Goal: Obtain resource: Download file/media

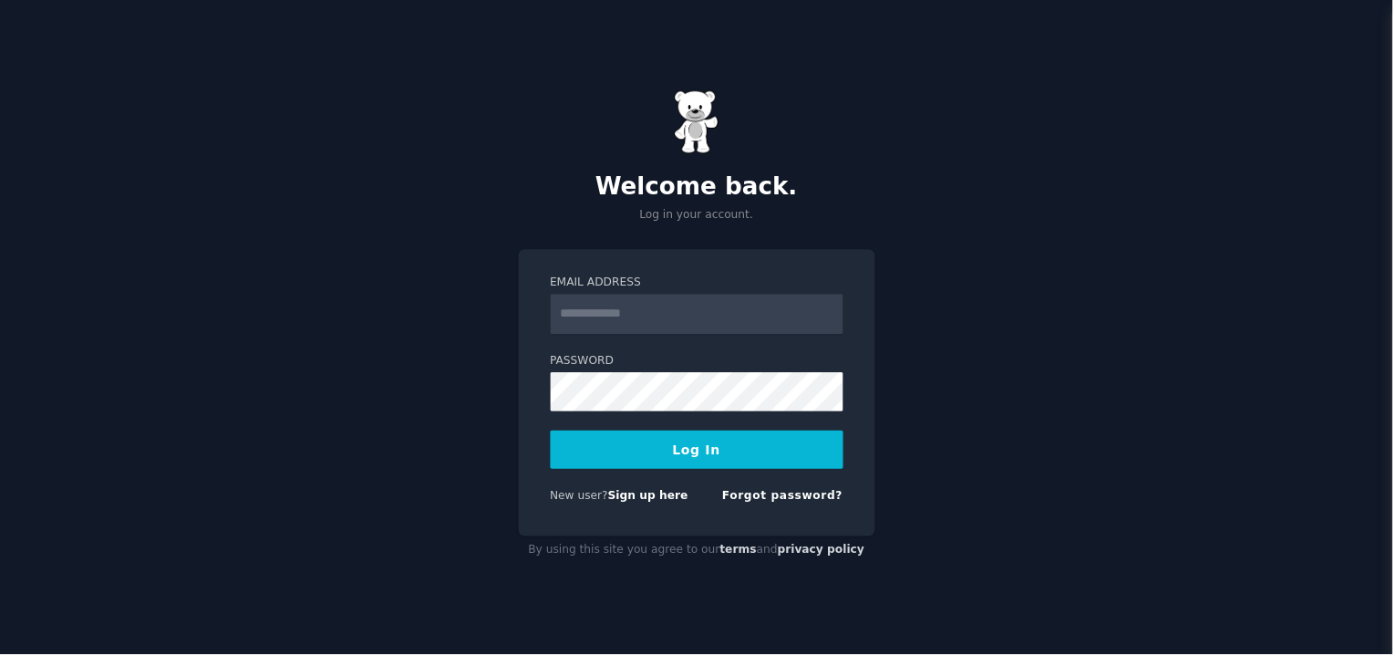
drag, startPoint x: 0, startPoint y: 0, endPoint x: 668, endPoint y: 309, distance: 735.8
click at [668, 309] on input "Email Address" at bounding box center [699, 315] width 294 height 40
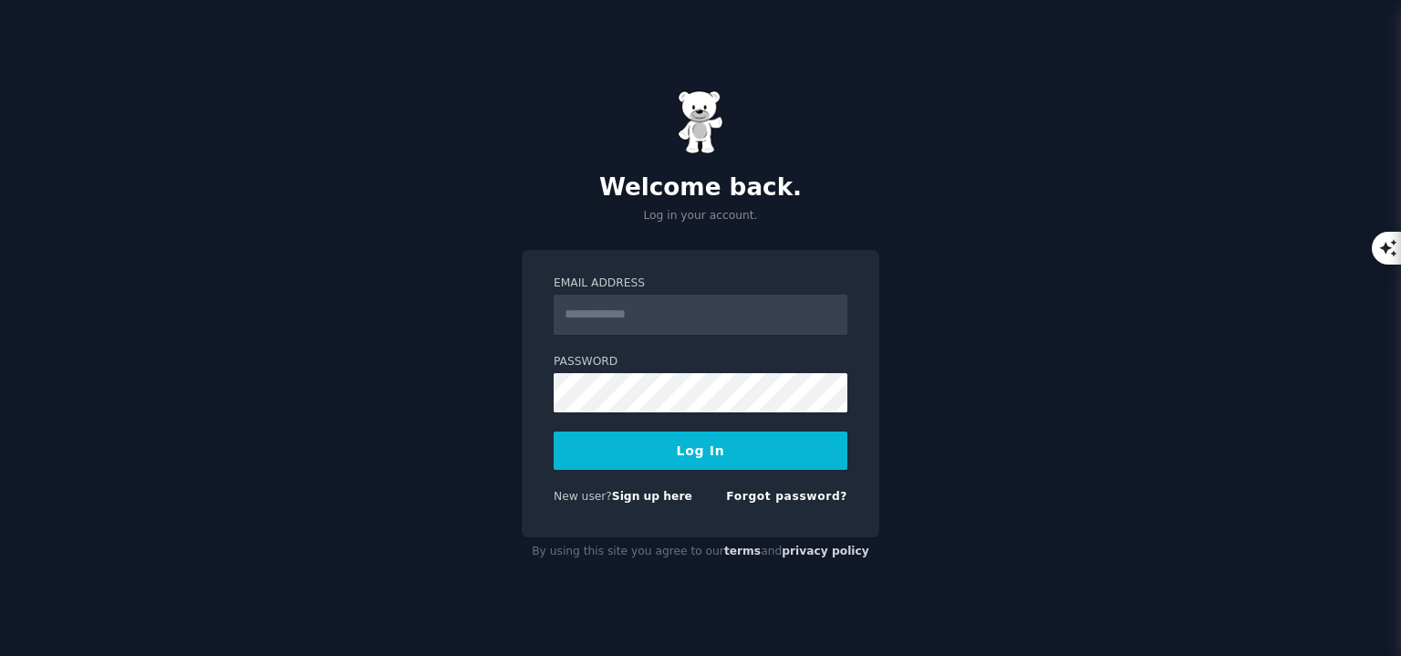
type input "**********"
click at [701, 452] on button "Log In" at bounding box center [701, 450] width 294 height 38
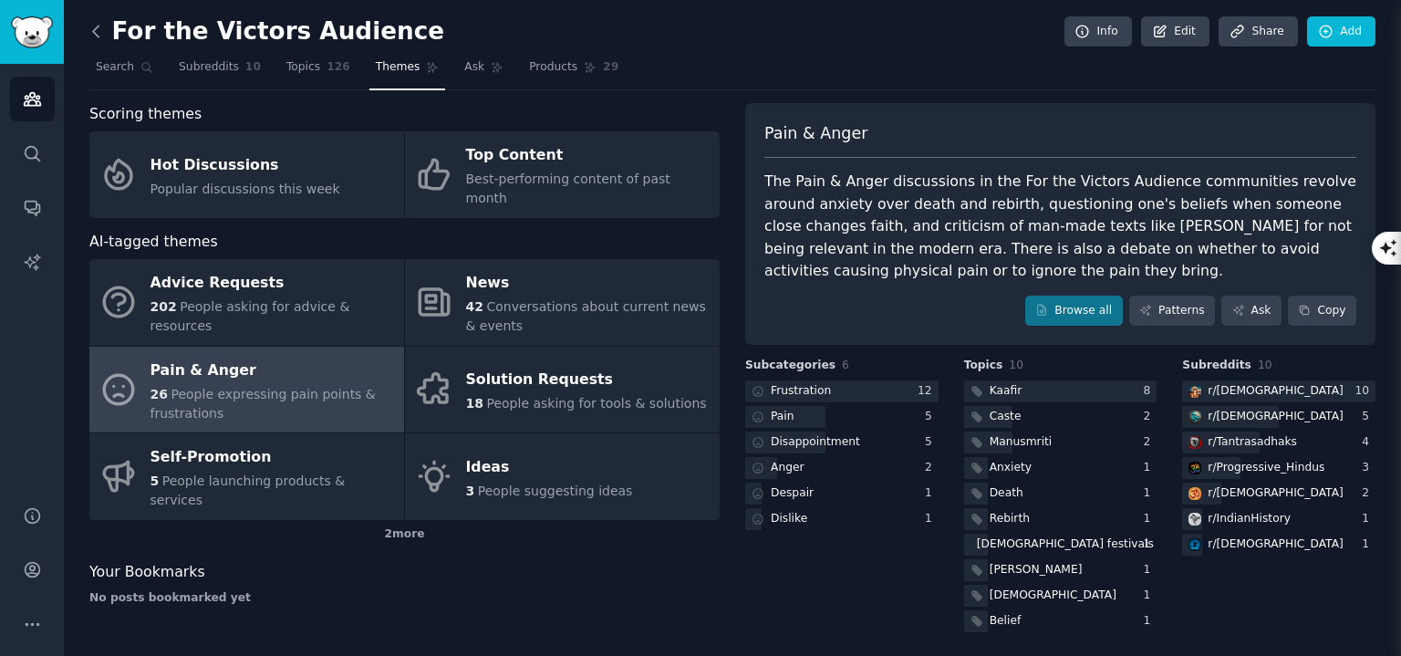
click at [102, 29] on icon at bounding box center [96, 31] width 19 height 19
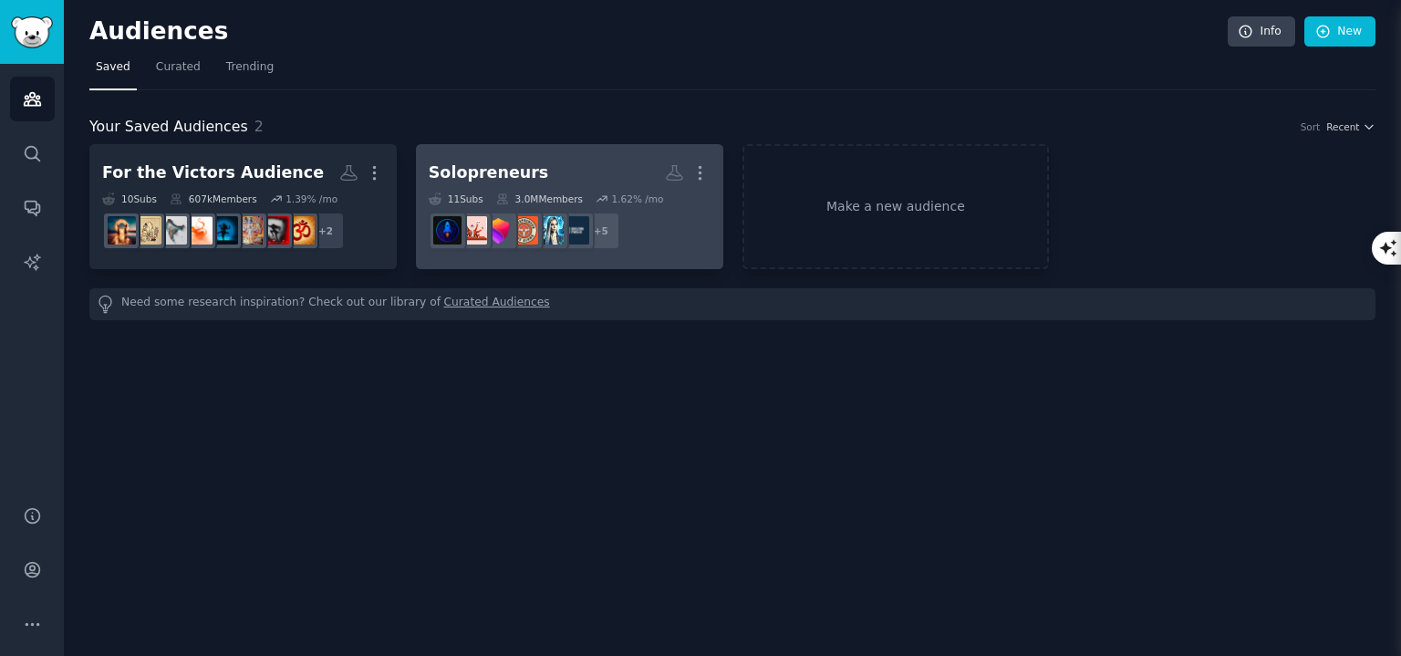
click at [574, 170] on h2 "Solopreneurs More" at bounding box center [570, 173] width 282 height 32
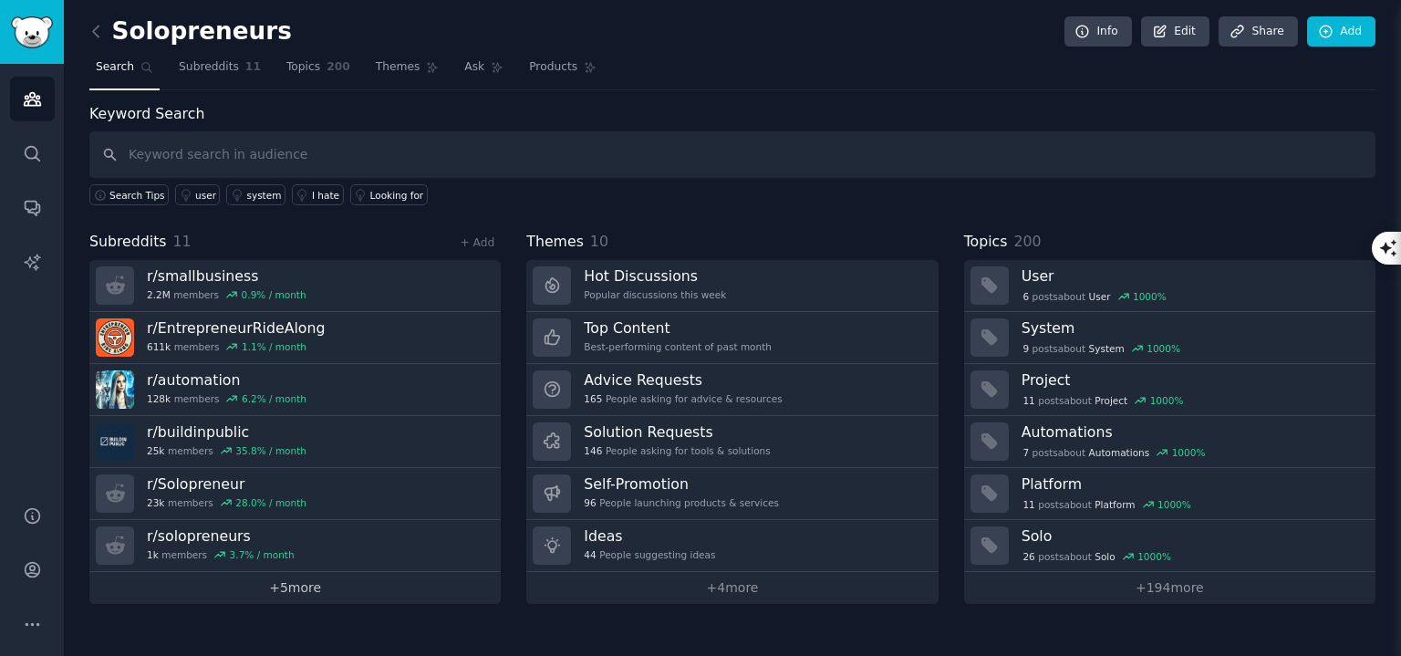
click at [343, 577] on link "+ 5 more" at bounding box center [294, 588] width 411 height 32
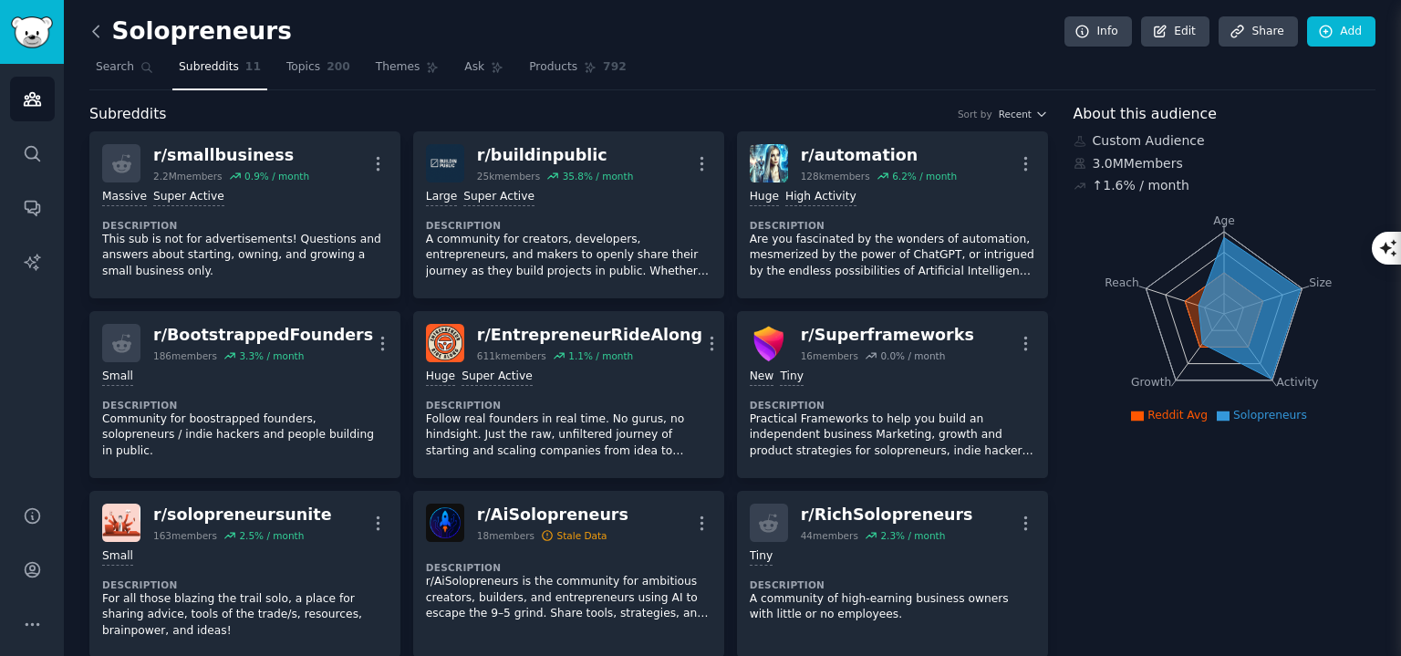
click at [105, 26] on icon at bounding box center [96, 31] width 19 height 19
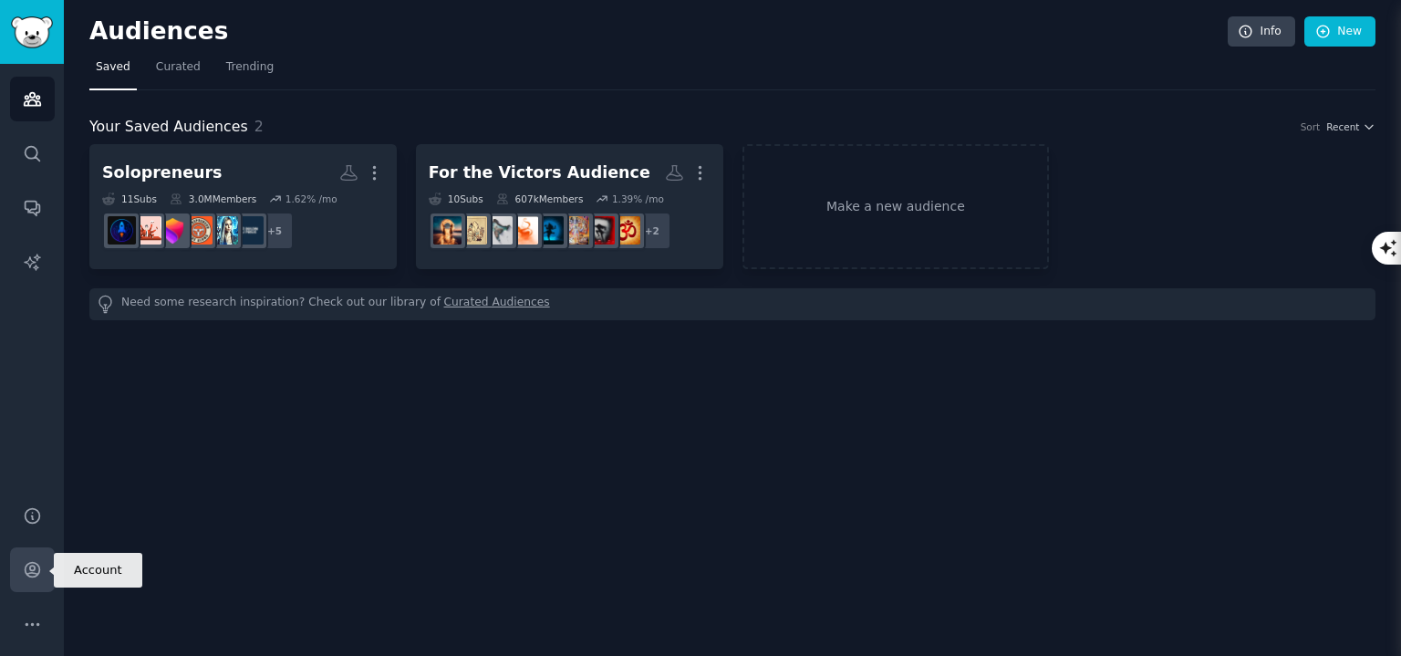
click at [39, 561] on icon "Sidebar" at bounding box center [32, 569] width 19 height 19
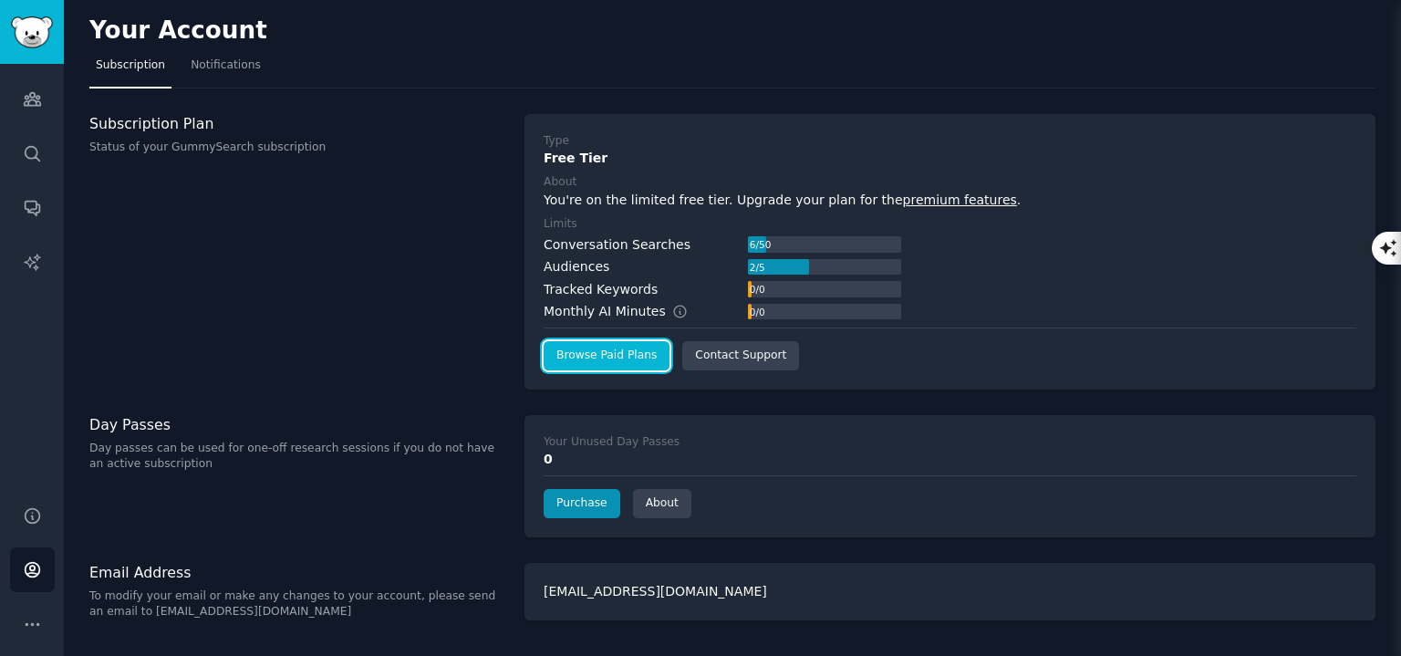
click at [610, 367] on link "Browse Paid Plans" at bounding box center [607, 355] width 126 height 29
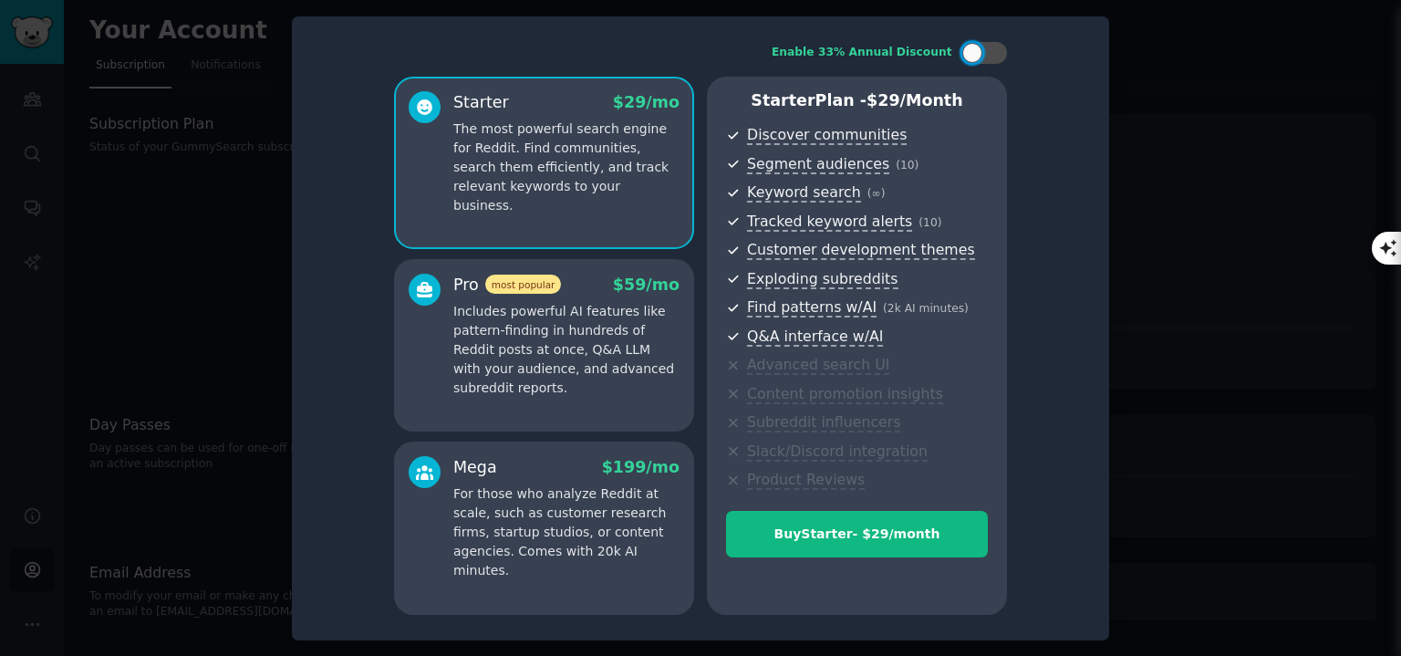
click at [601, 346] on p "Includes powerful AI features like pattern-finding in hundreds of Reddit posts …" at bounding box center [566, 350] width 226 height 96
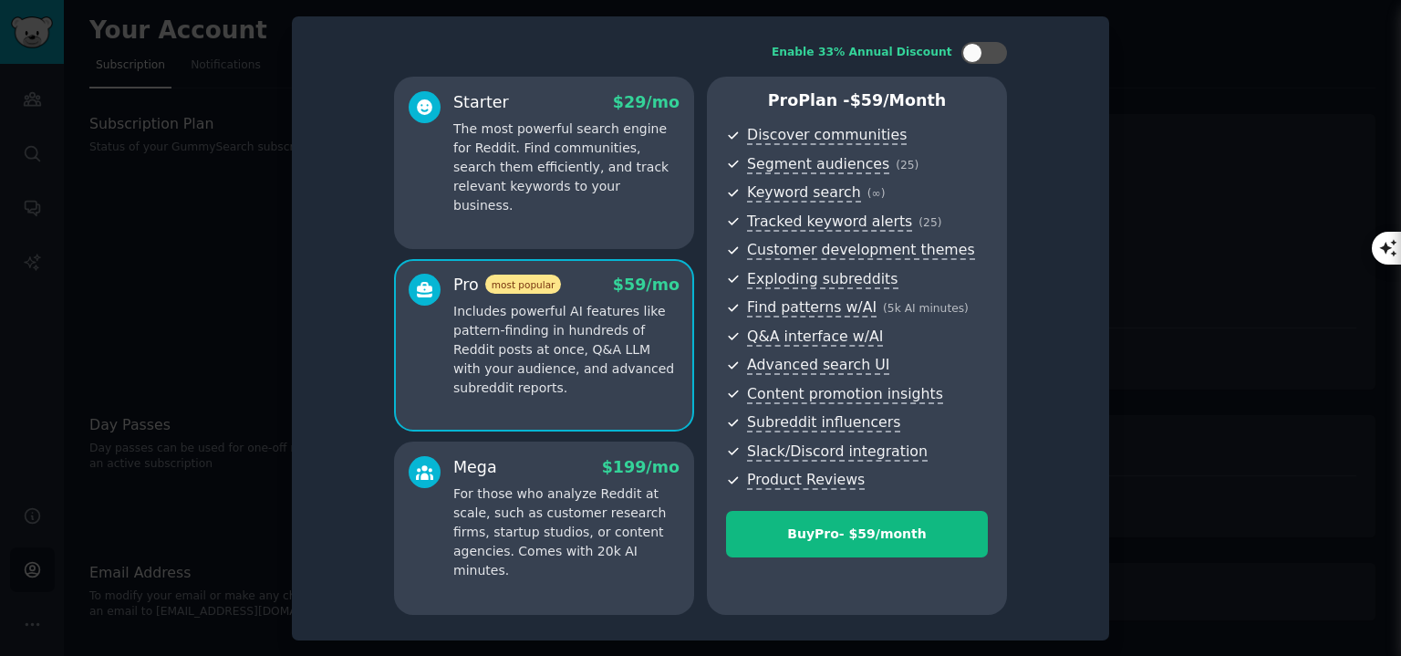
click at [569, 154] on p "The most powerful search engine for Reddit. Find communities, search them effic…" at bounding box center [566, 167] width 226 height 96
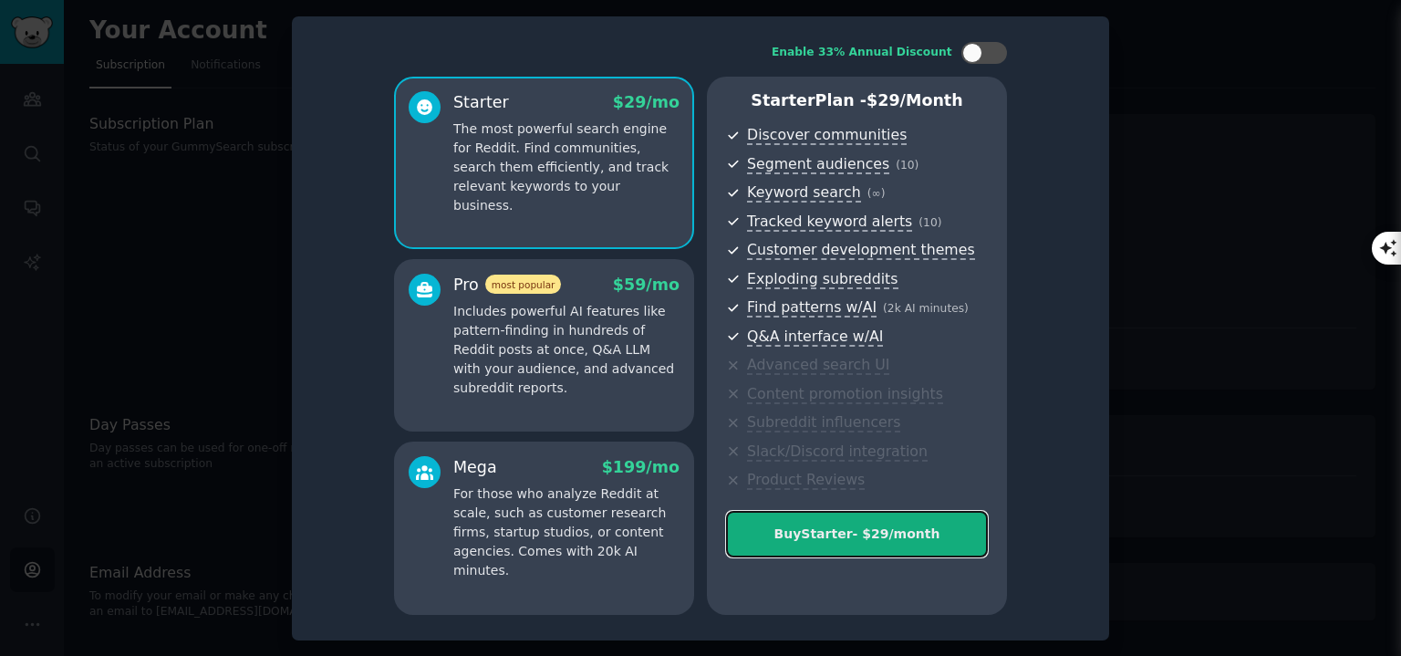
click at [879, 524] on div "Buy Starter - $ 29 /month" at bounding box center [857, 533] width 260 height 19
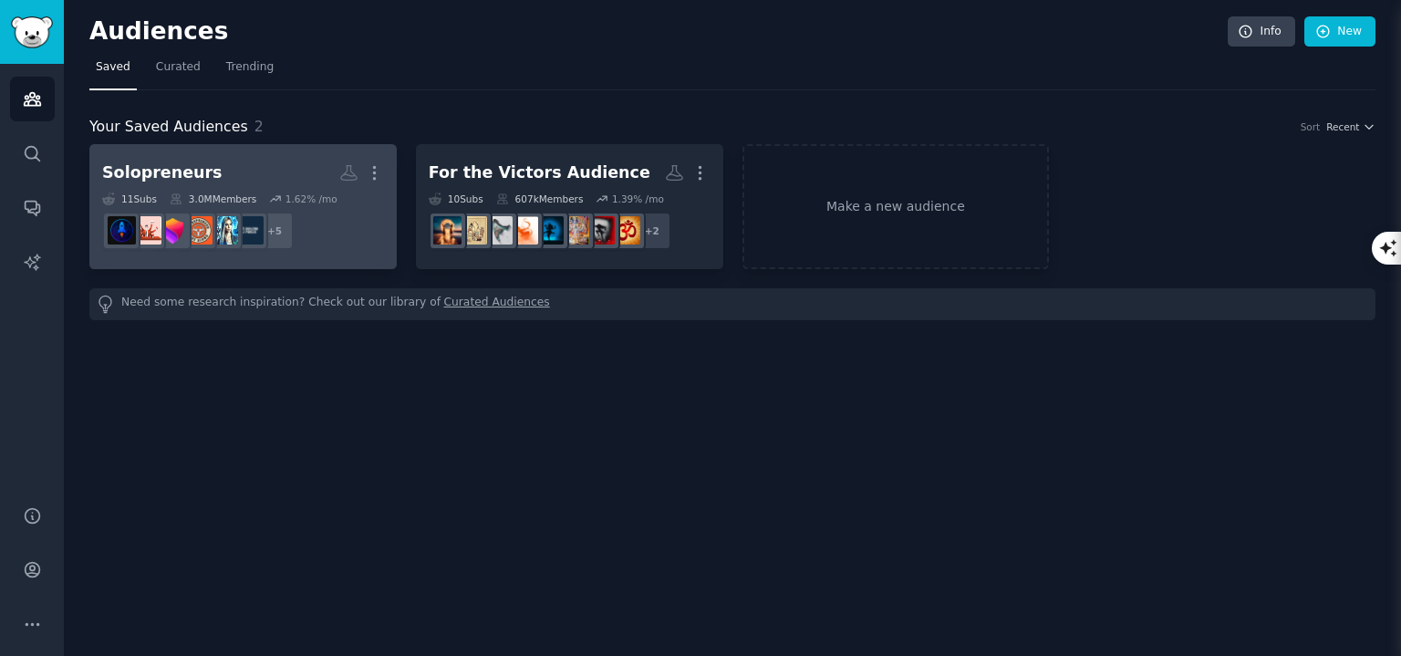
click at [265, 163] on h2 "Solopreneurs Custom Audience More" at bounding box center [243, 173] width 282 height 32
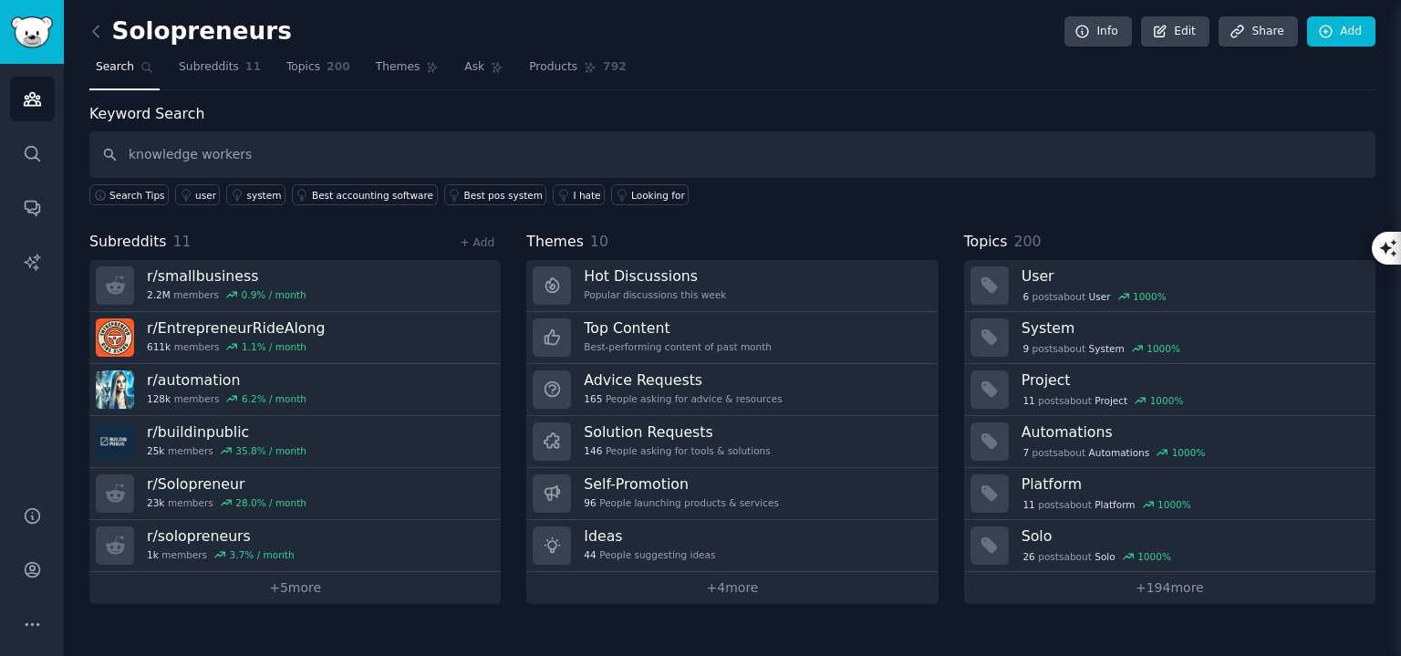
type input "knowledge workers"
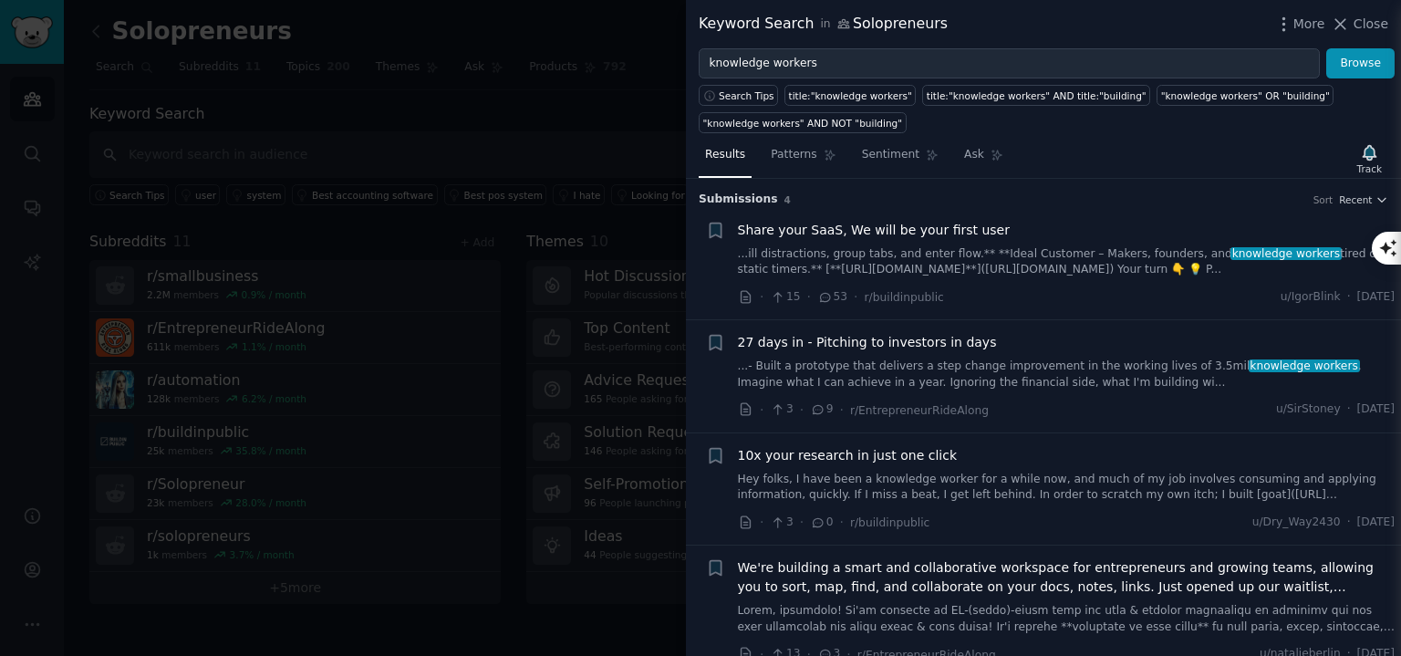
click at [419, 129] on div at bounding box center [700, 328] width 1401 height 656
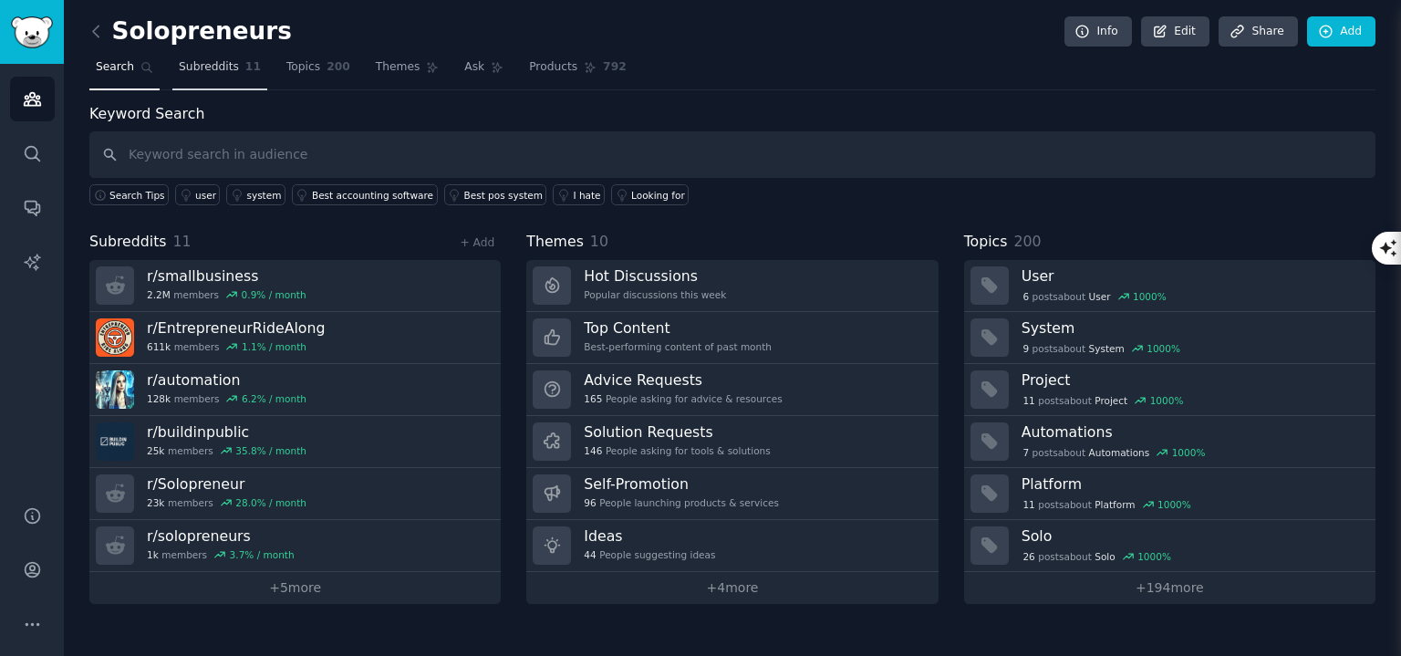
click at [217, 74] on span "Subreddits" at bounding box center [209, 67] width 60 height 16
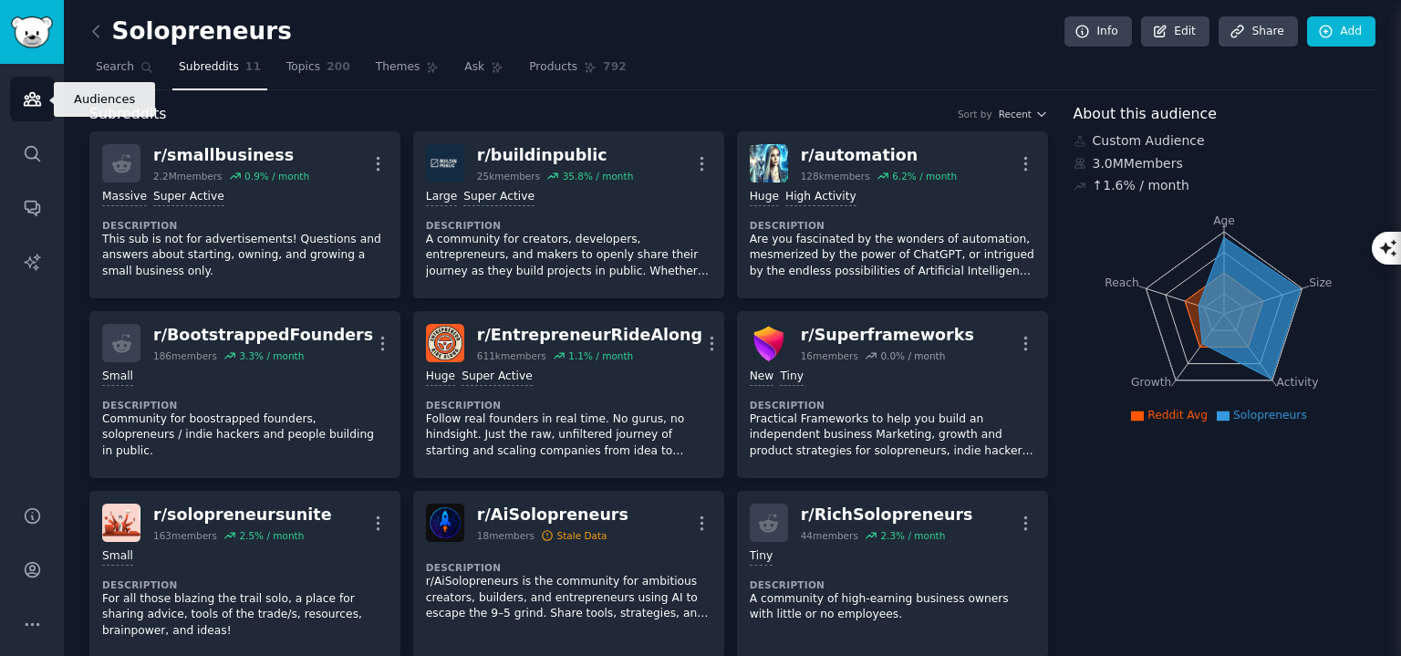
click at [26, 89] on icon "Sidebar" at bounding box center [32, 98] width 19 height 19
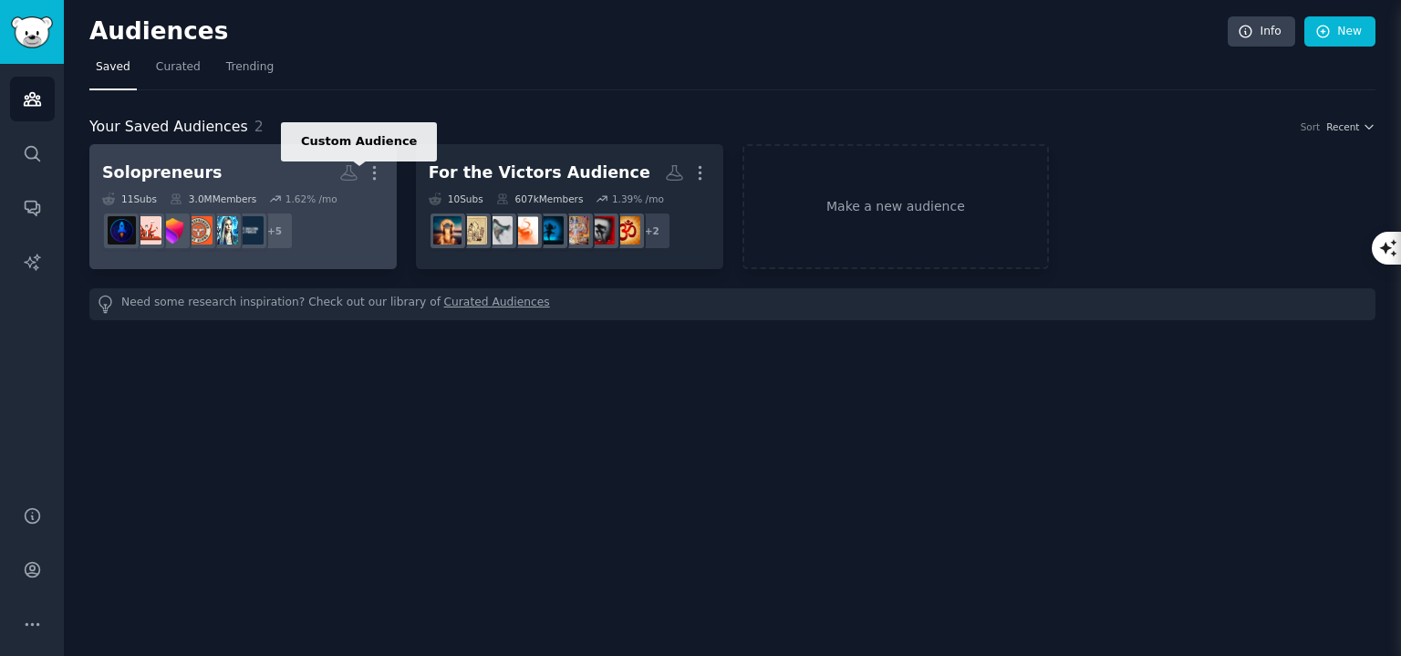
click at [344, 173] on icon at bounding box center [349, 173] width 16 height 15
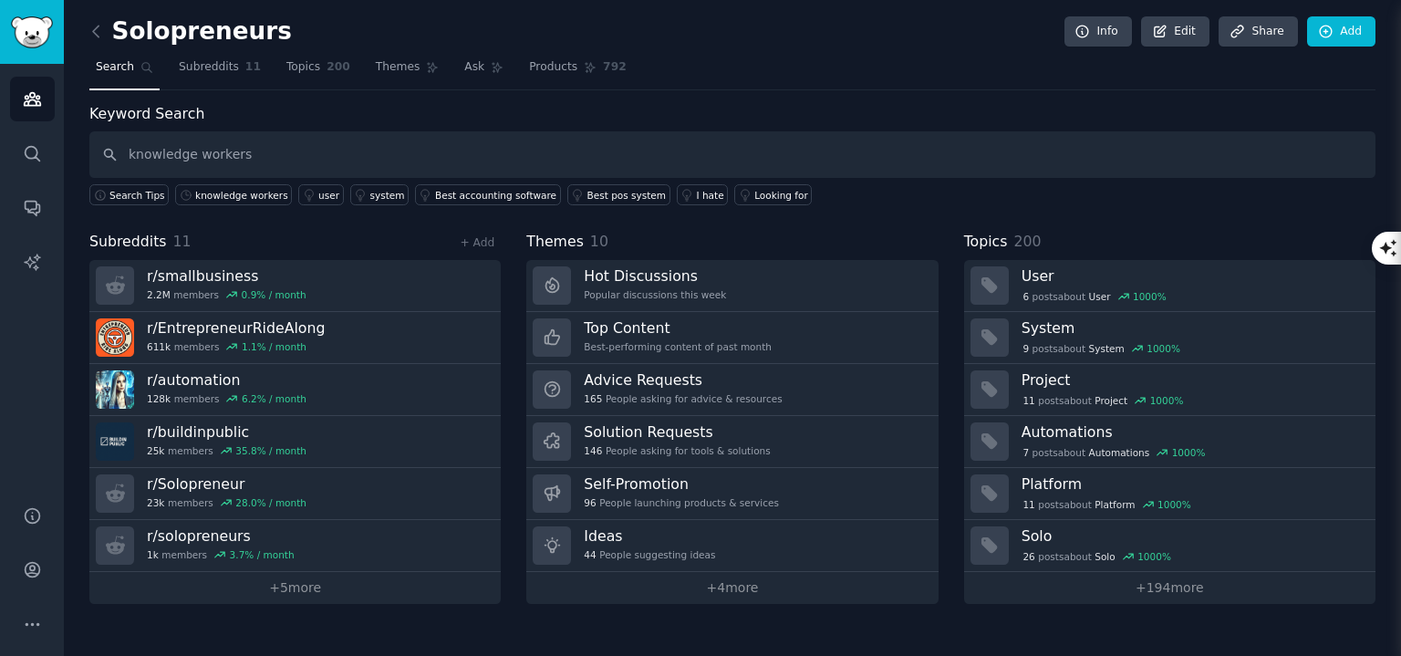
type input "knowledge workers"
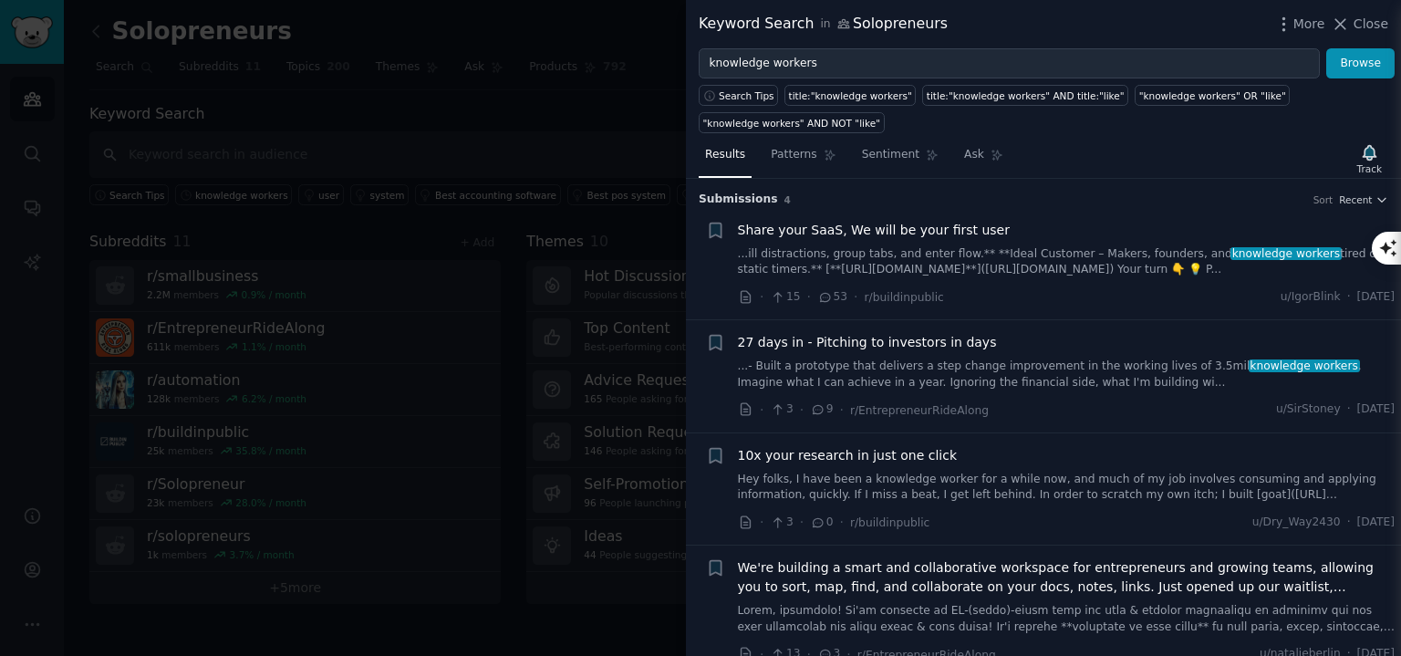
click at [478, 120] on div at bounding box center [700, 328] width 1401 height 656
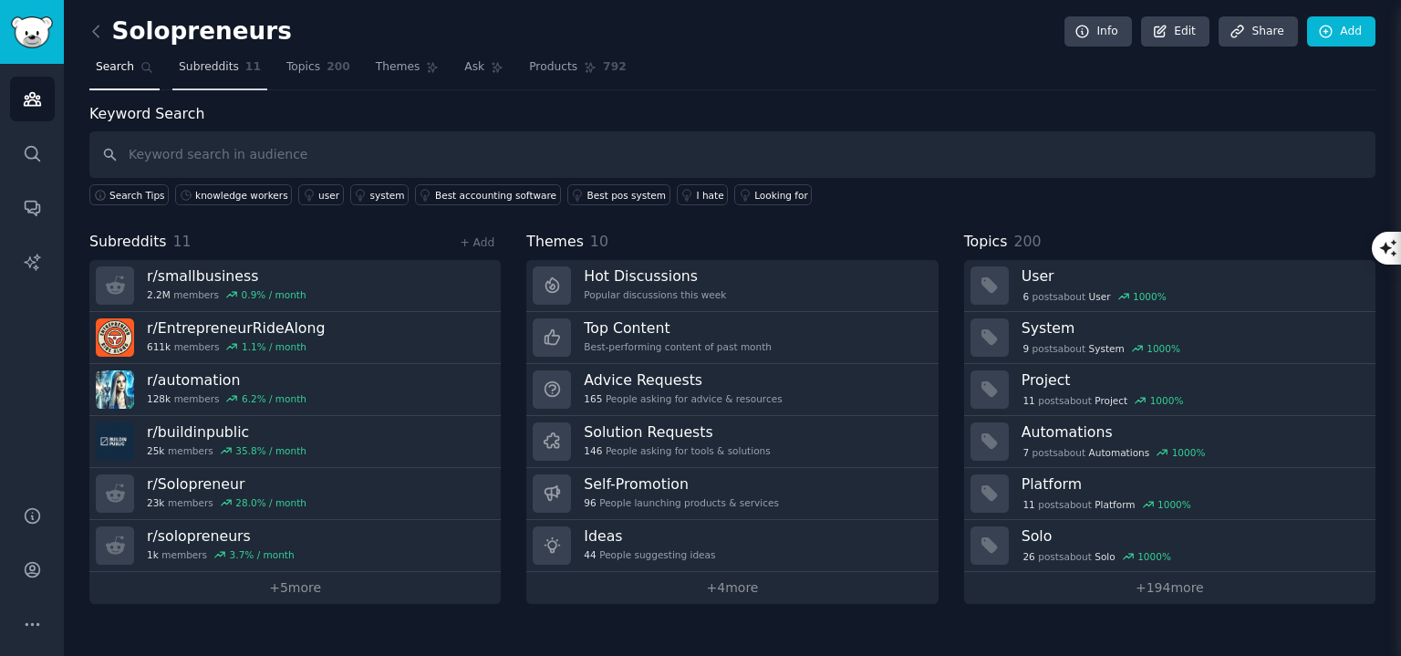
click at [206, 79] on link "Subreddits 11" at bounding box center [219, 71] width 95 height 37
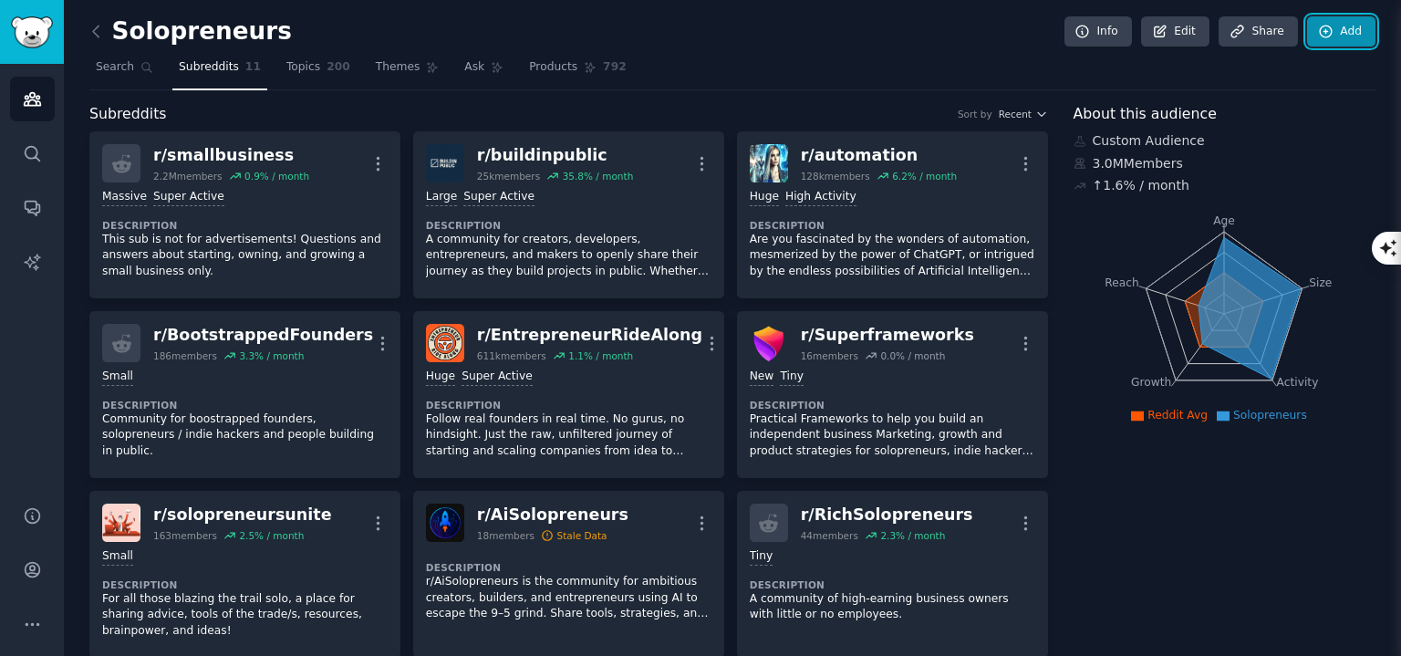
click at [1332, 24] on link "Add" at bounding box center [1341, 31] width 68 height 31
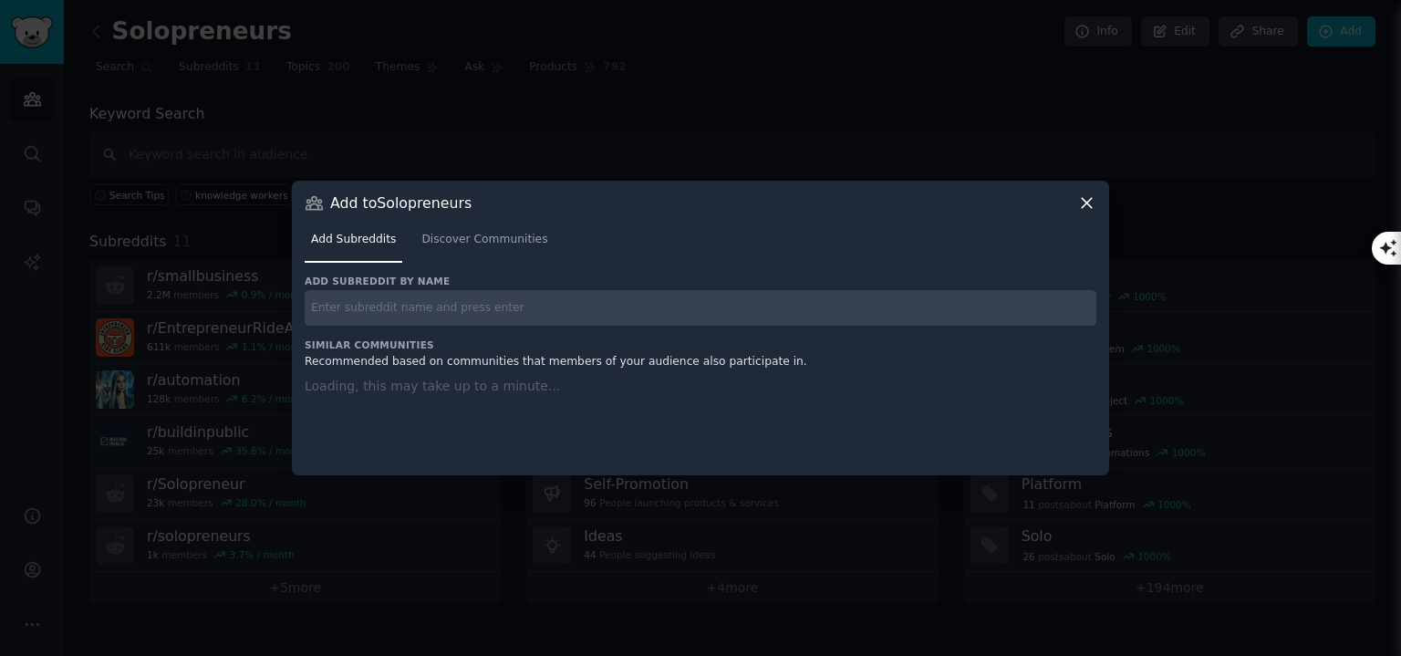
click at [831, 316] on div "Add subreddit by name Similar Communities Recommended based on communities that…" at bounding box center [701, 364] width 792 height 179
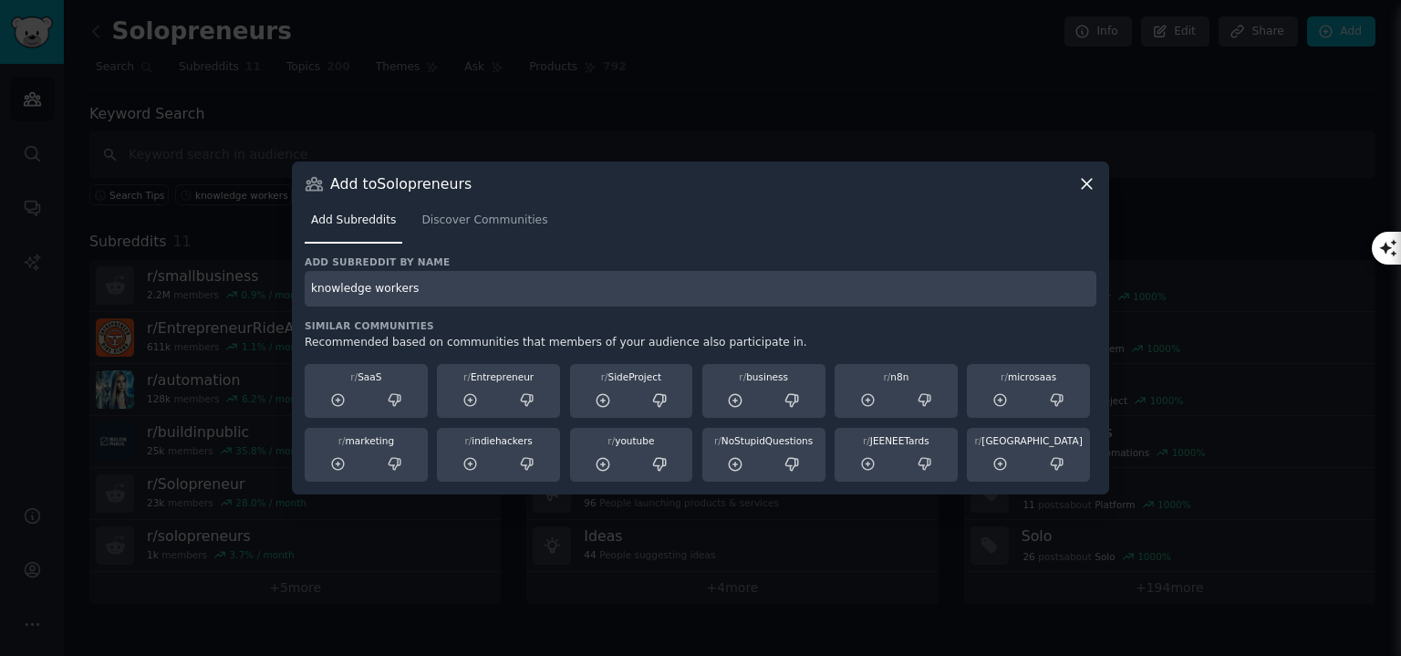
type input "knowledge workers"
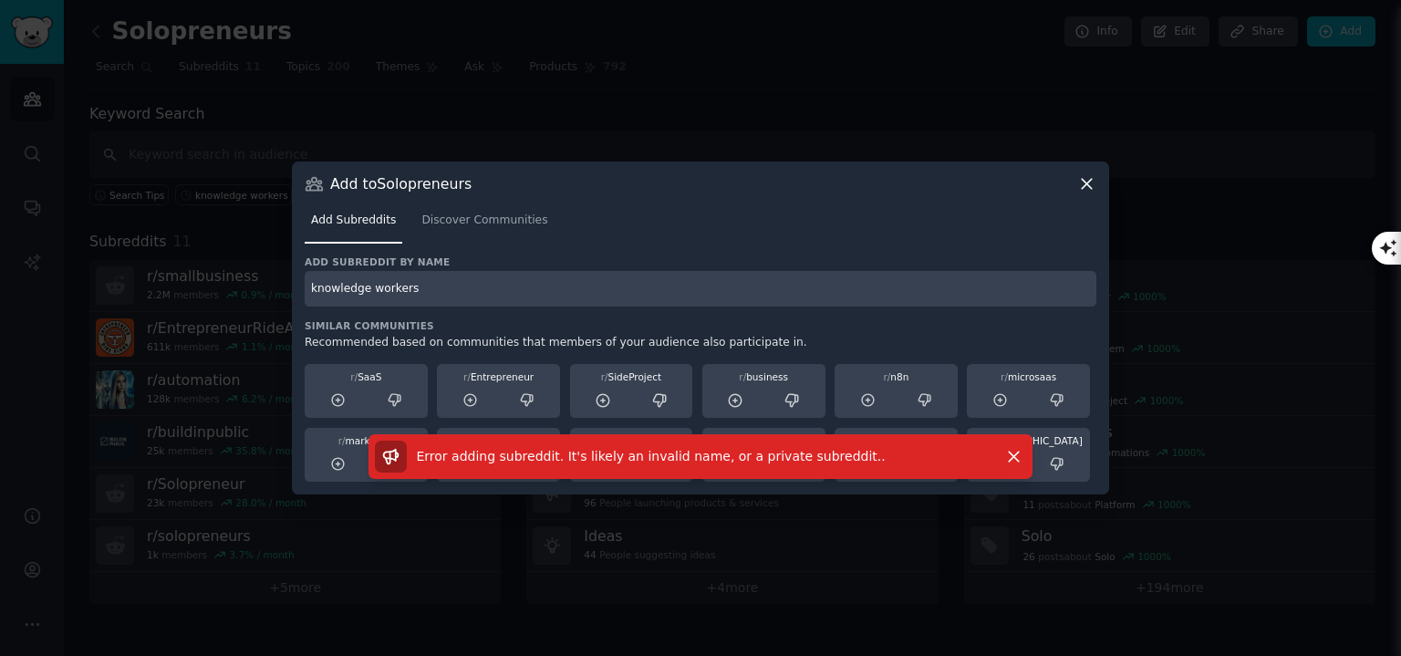
drag, startPoint x: 635, startPoint y: 285, endPoint x: 265, endPoint y: 302, distance: 369.8
click at [265, 302] on div "​ Add to Solopreneurs Add Subreddits Discover Communities Add subreddit by name…" at bounding box center [700, 328] width 1388 height 656
click at [1009, 441] on button "Dismiss" at bounding box center [1014, 457] width 32 height 32
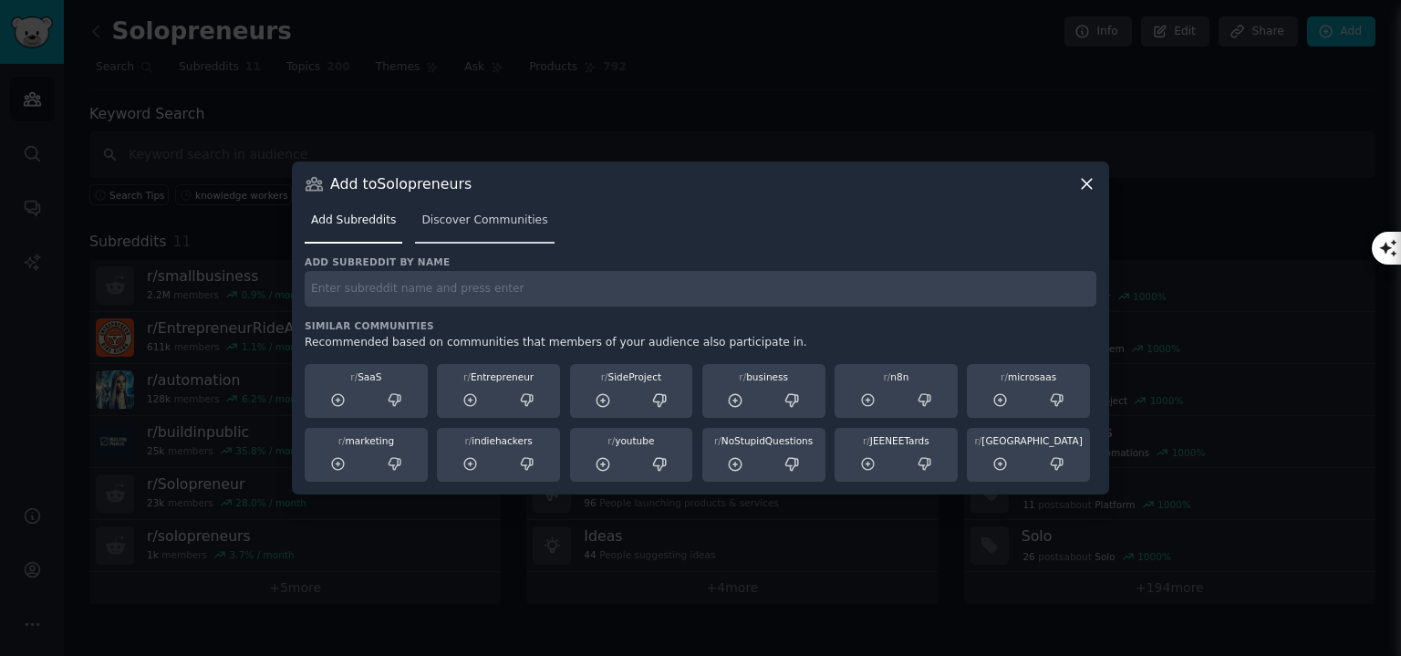
click at [457, 232] on link "Discover Communities" at bounding box center [484, 224] width 139 height 37
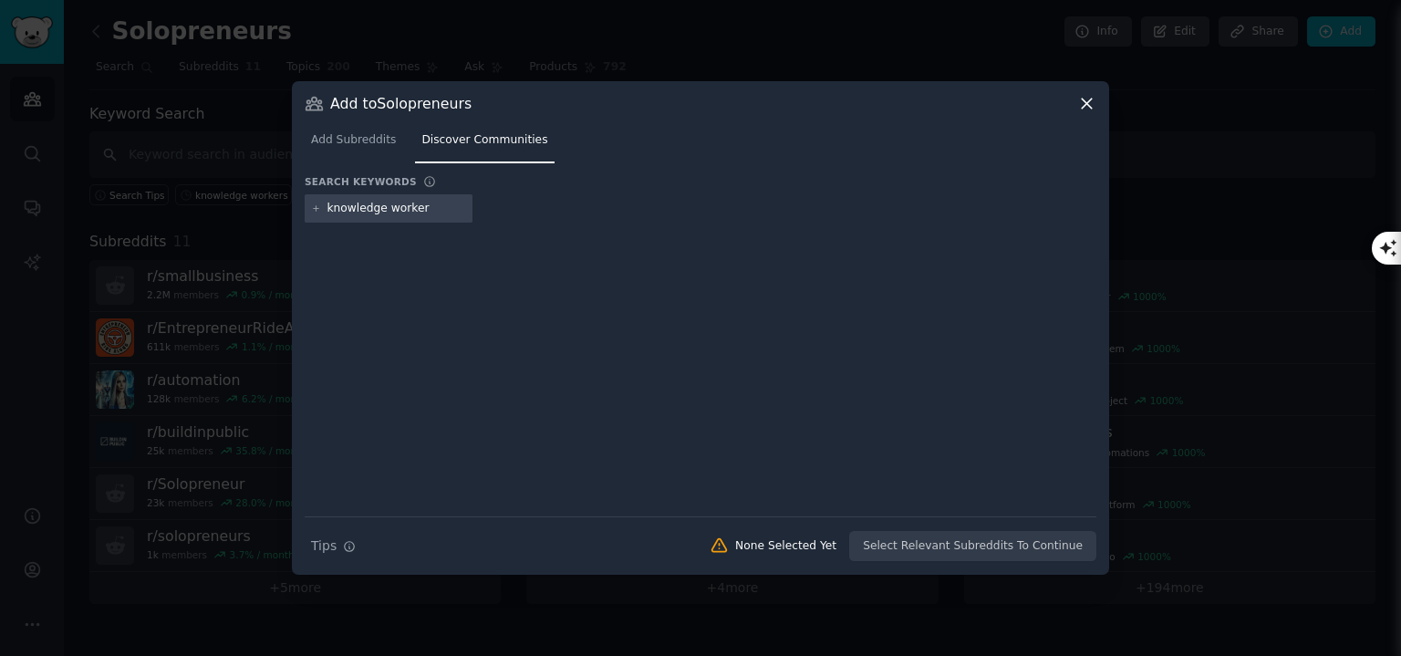
type input "knowledge workers"
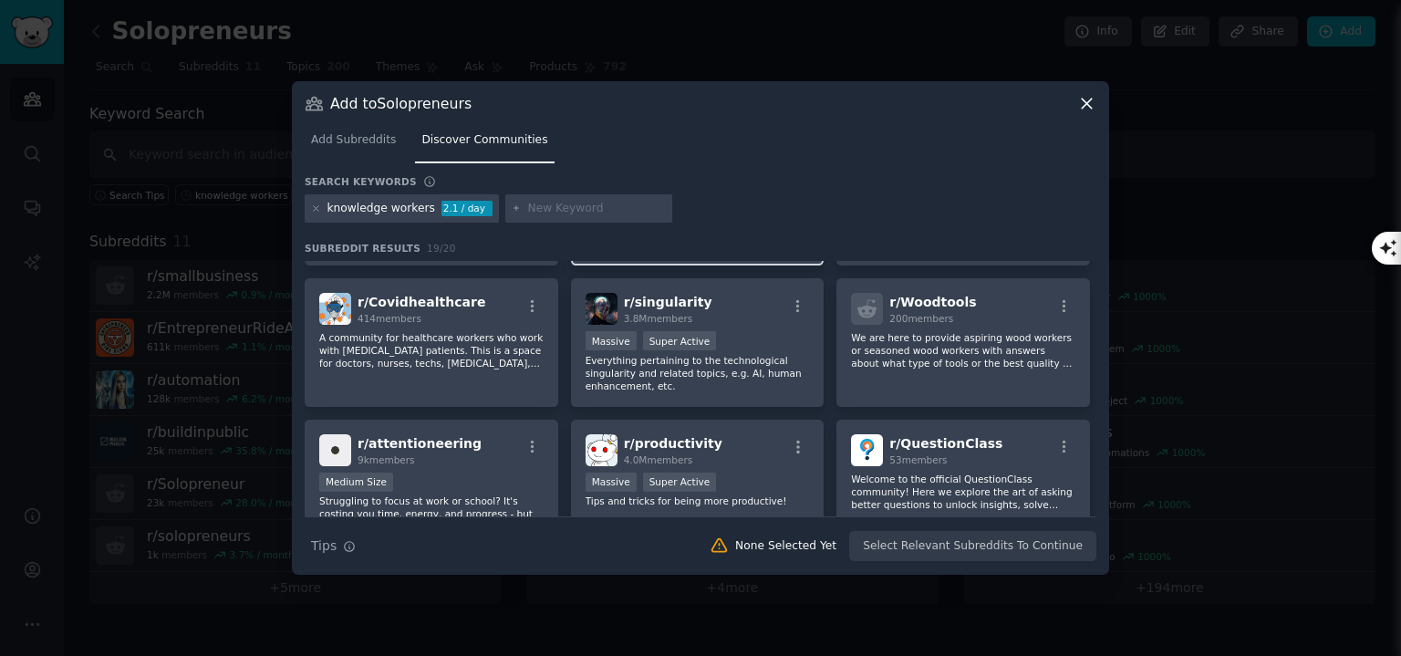
scroll to position [266, 0]
click at [1092, 97] on icon at bounding box center [1086, 103] width 19 height 19
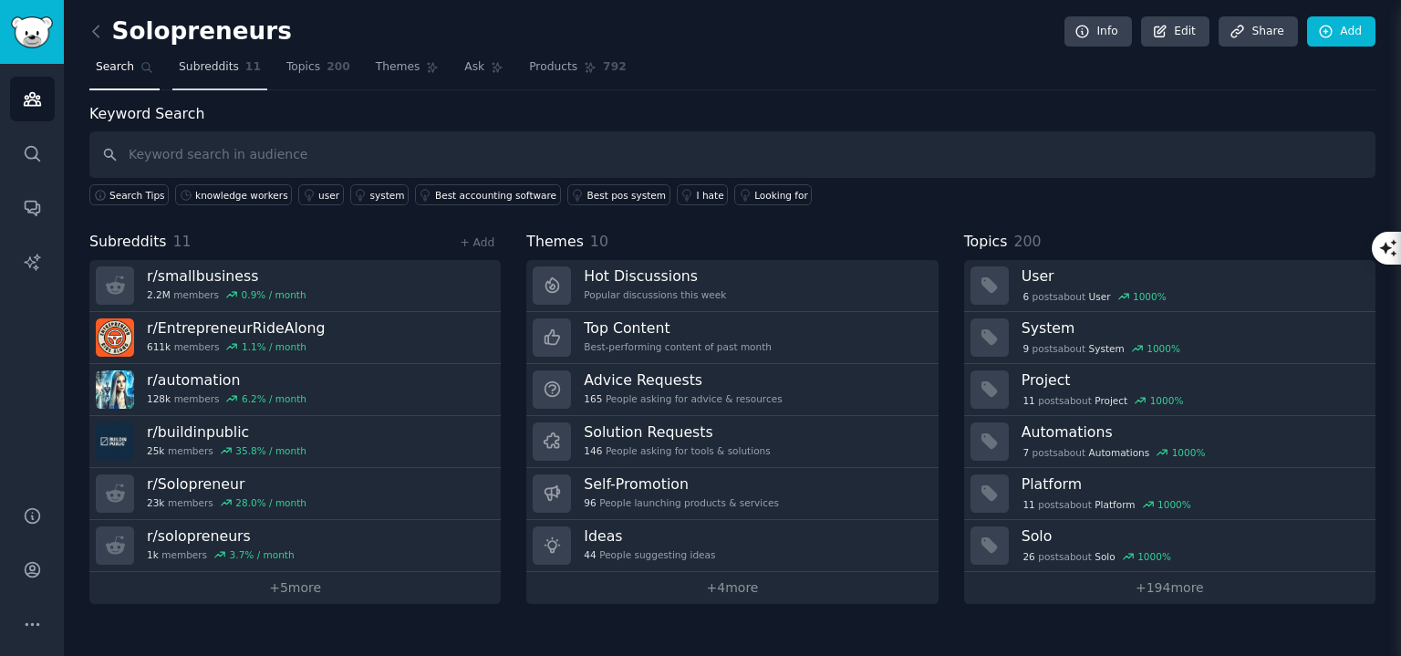
click at [209, 83] on link "Subreddits 11" at bounding box center [219, 71] width 95 height 37
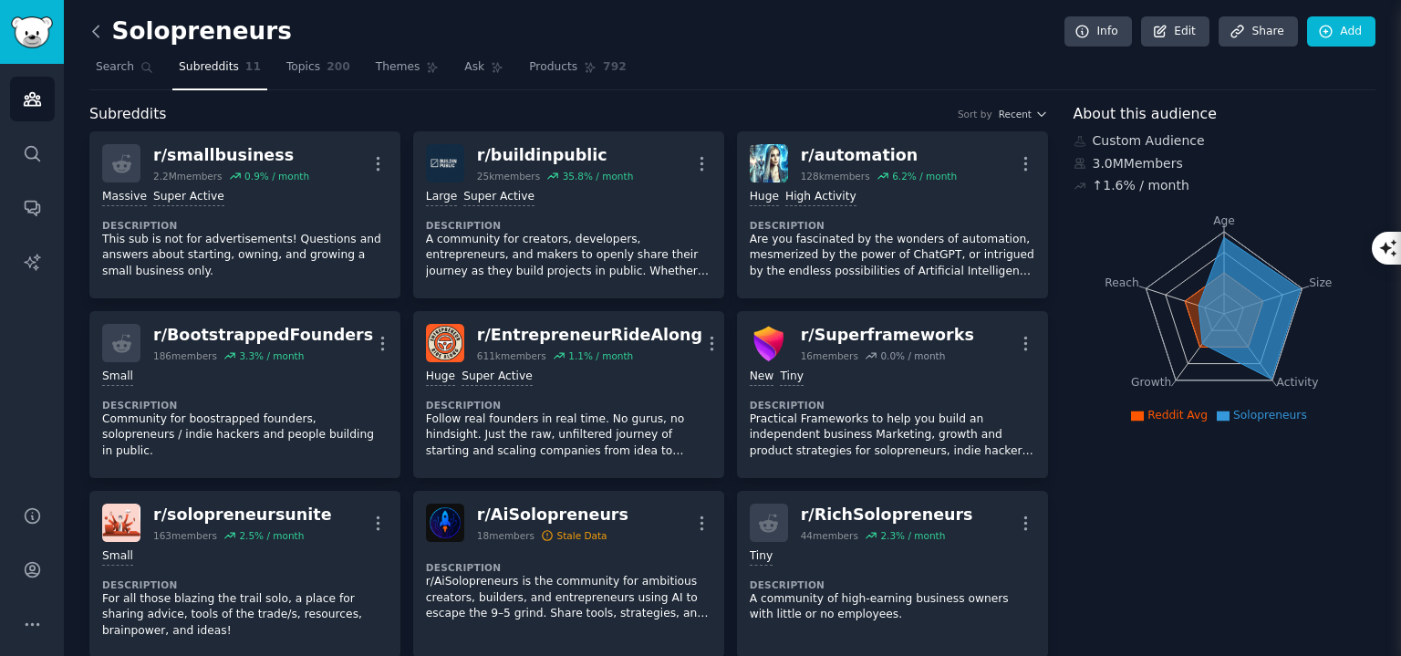
click at [99, 39] on icon at bounding box center [96, 31] width 19 height 19
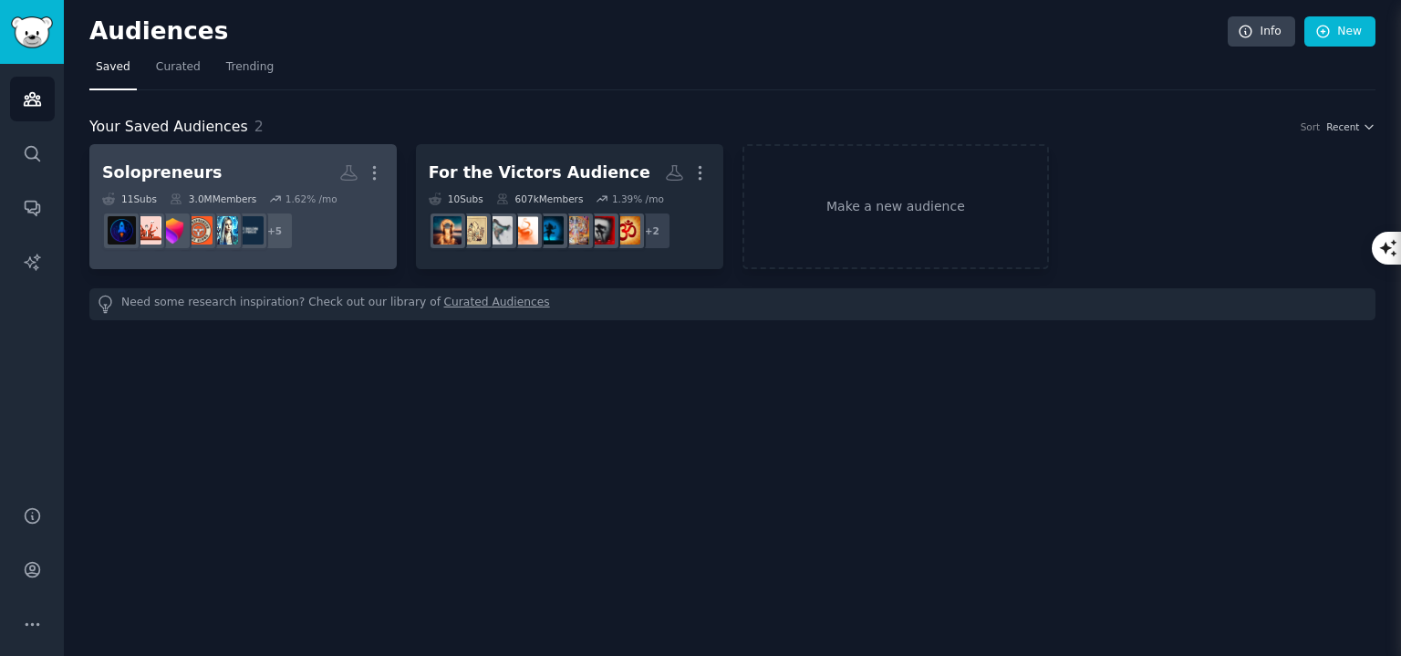
click at [286, 166] on h2 "Solopreneurs Custom Audience More" at bounding box center [243, 173] width 282 height 32
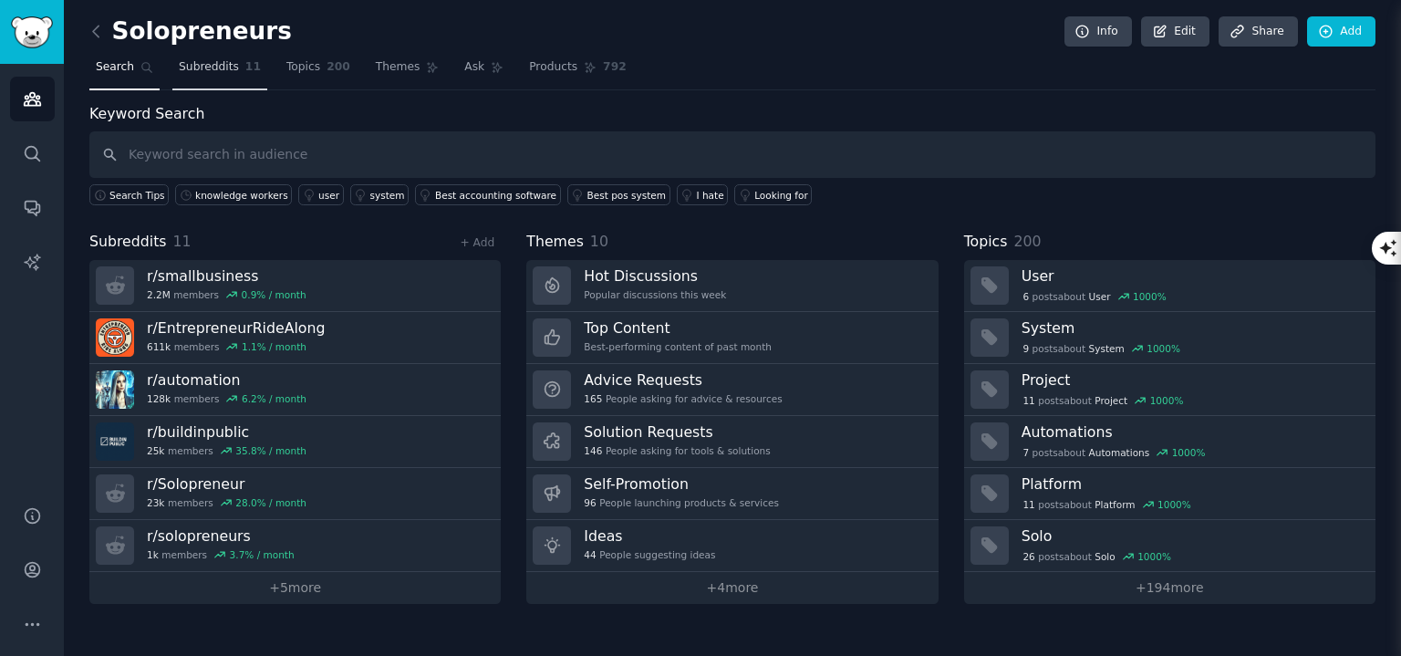
click at [211, 55] on link "Subreddits 11" at bounding box center [219, 71] width 95 height 37
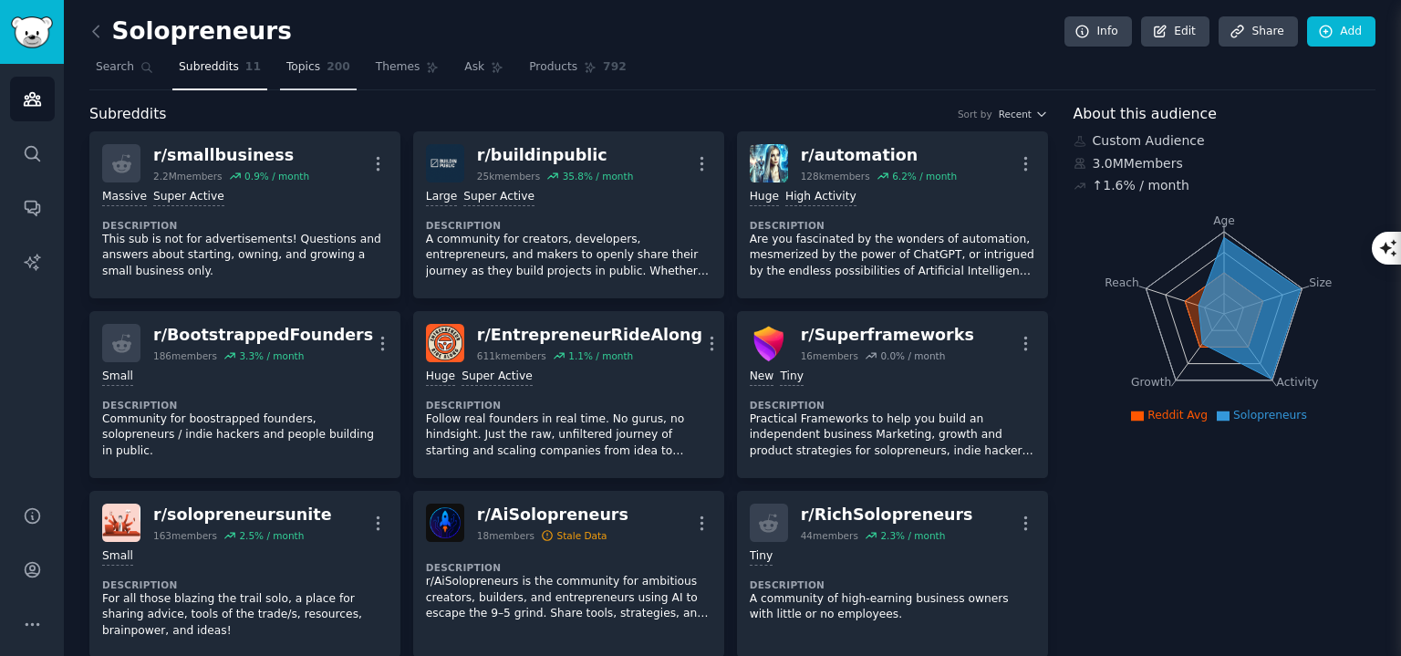
click at [327, 68] on span "200" at bounding box center [339, 67] width 24 height 16
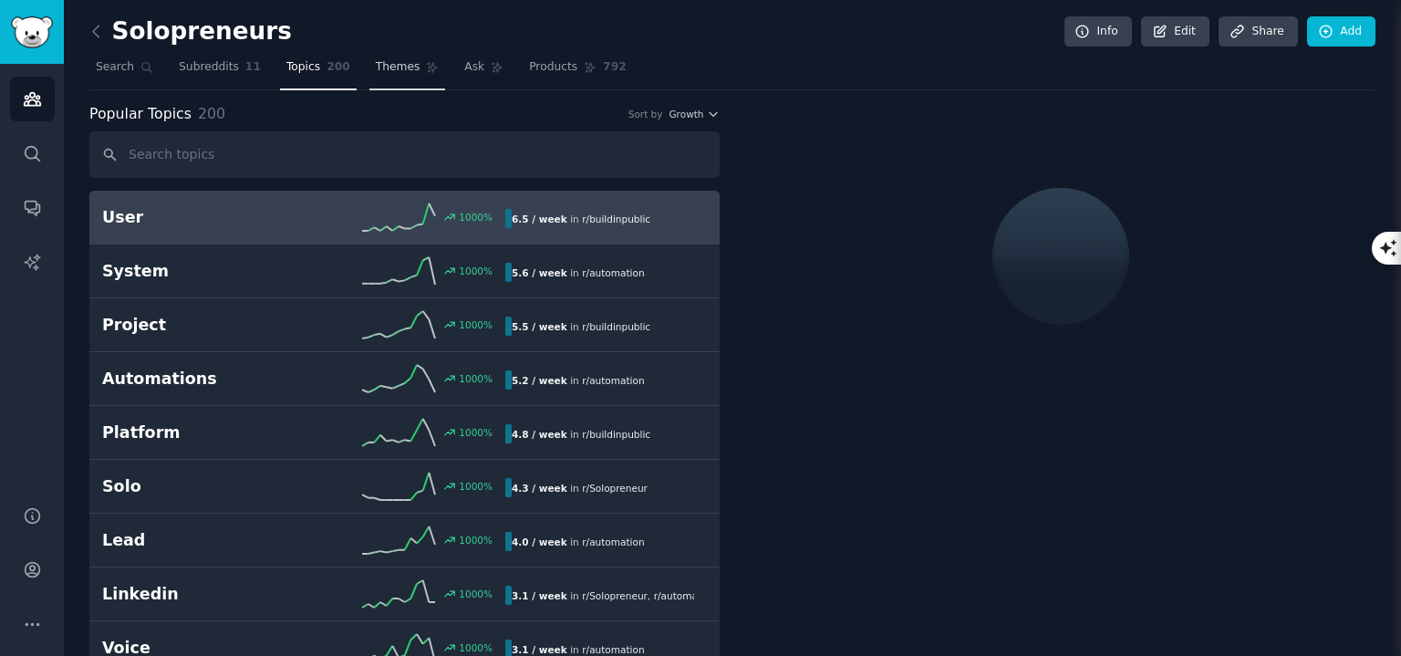
click at [383, 67] on span "Themes" at bounding box center [398, 67] width 45 height 16
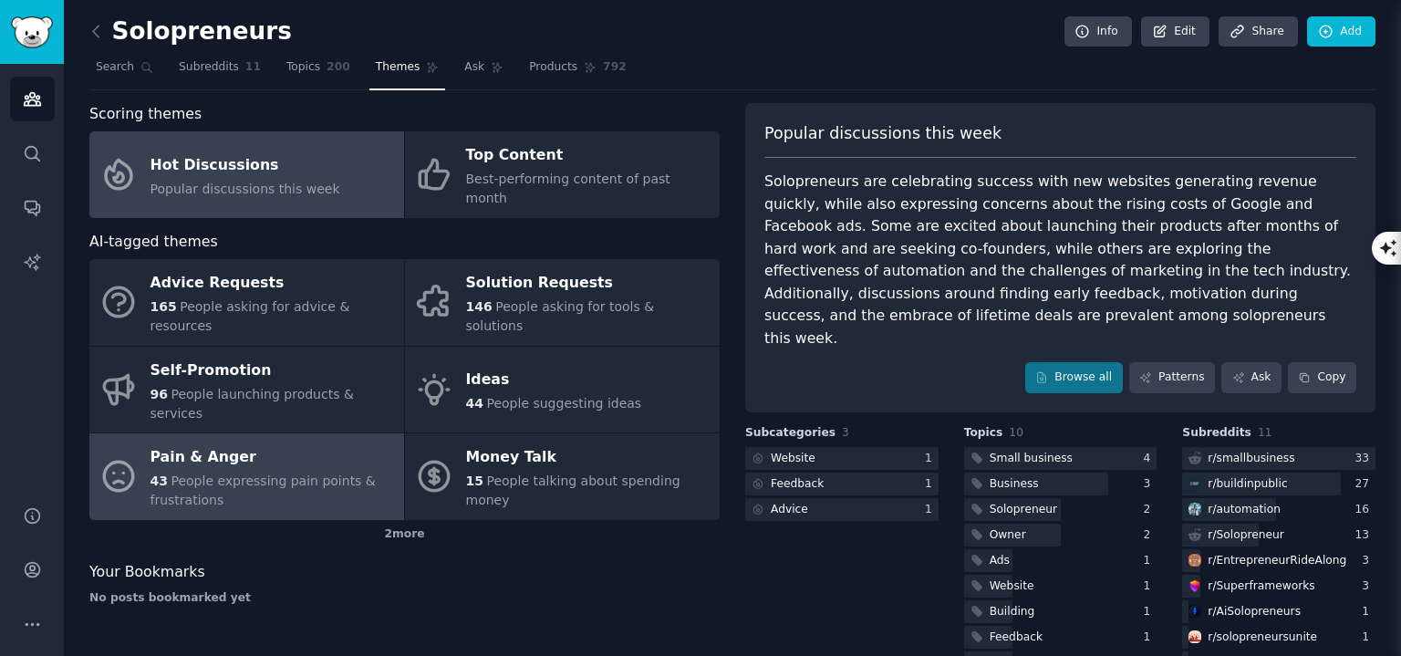
click at [339, 473] on span "People expressing pain points & frustrations" at bounding box center [263, 490] width 225 height 34
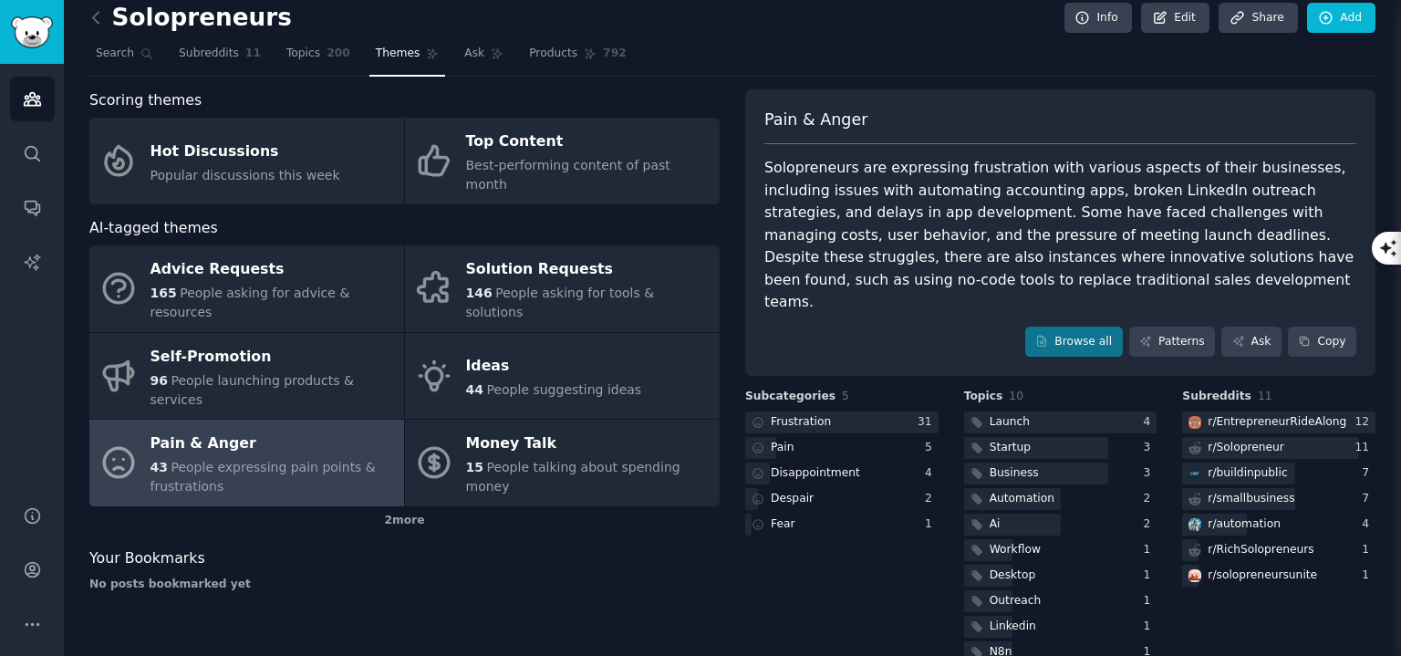
scroll to position [26, 0]
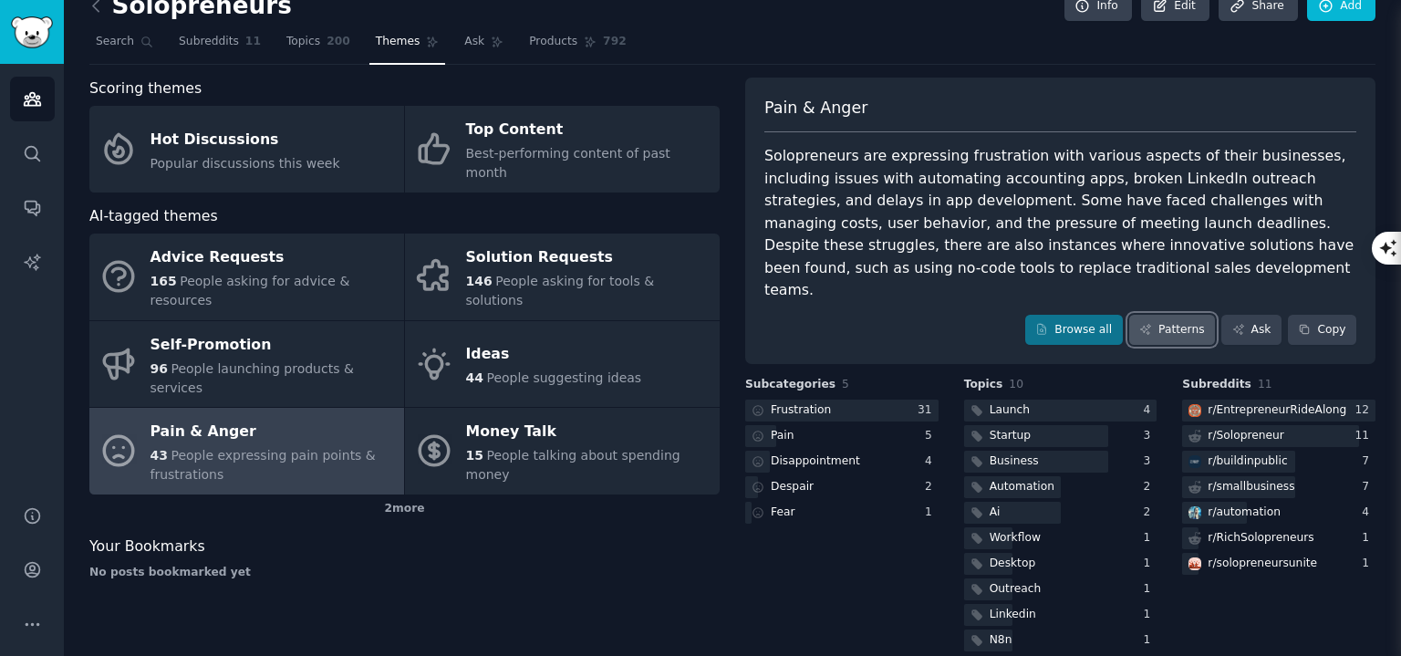
click at [1178, 315] on link "Patterns" at bounding box center [1172, 330] width 86 height 31
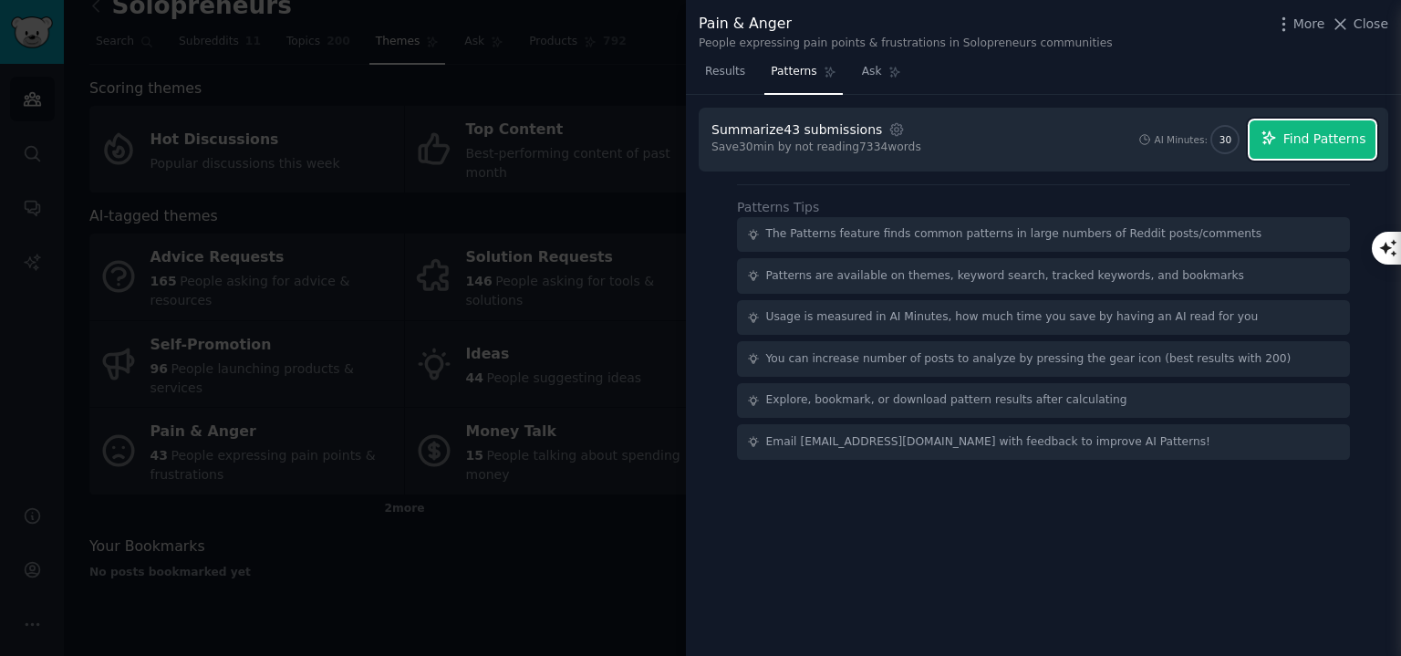
click at [1309, 141] on span "Find Patterns" at bounding box center [1324, 139] width 83 height 19
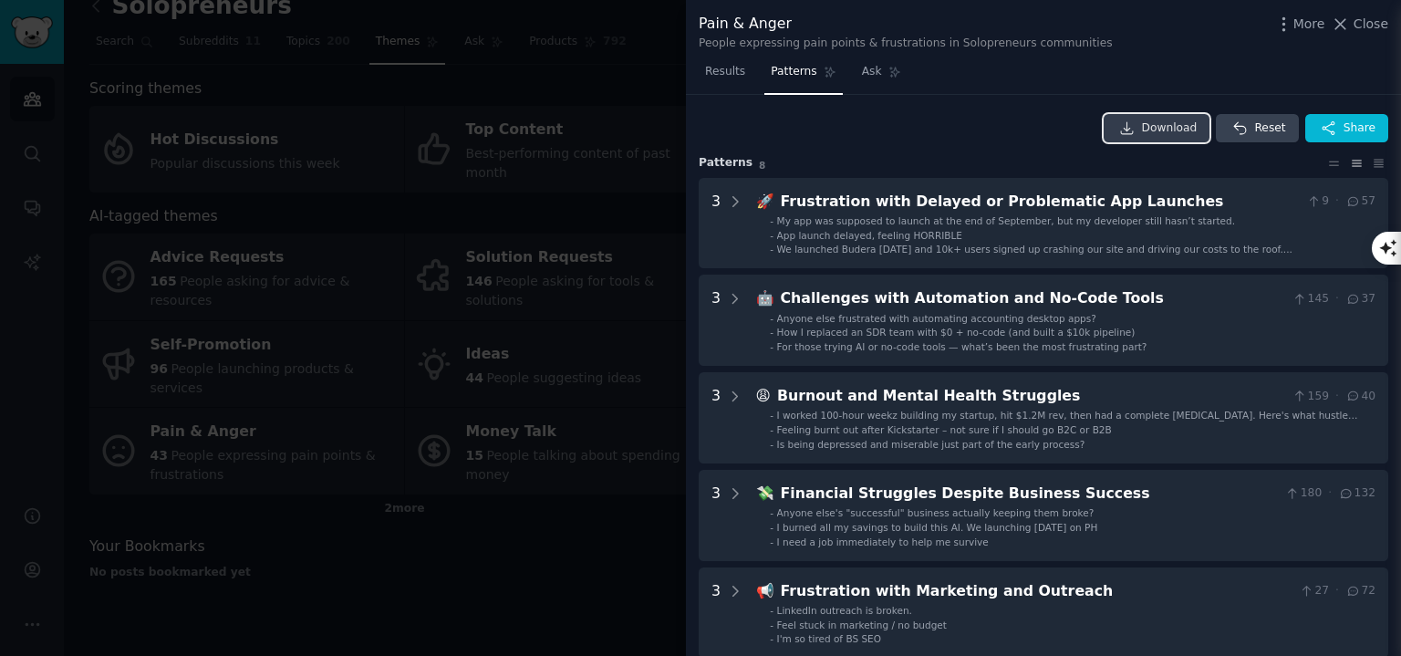
click at [1164, 117] on link "Download" at bounding box center [1157, 128] width 107 height 29
click at [991, 127] on div "Download Reset Share" at bounding box center [1044, 128] width 690 height 29
click at [612, 109] on div at bounding box center [700, 328] width 1401 height 656
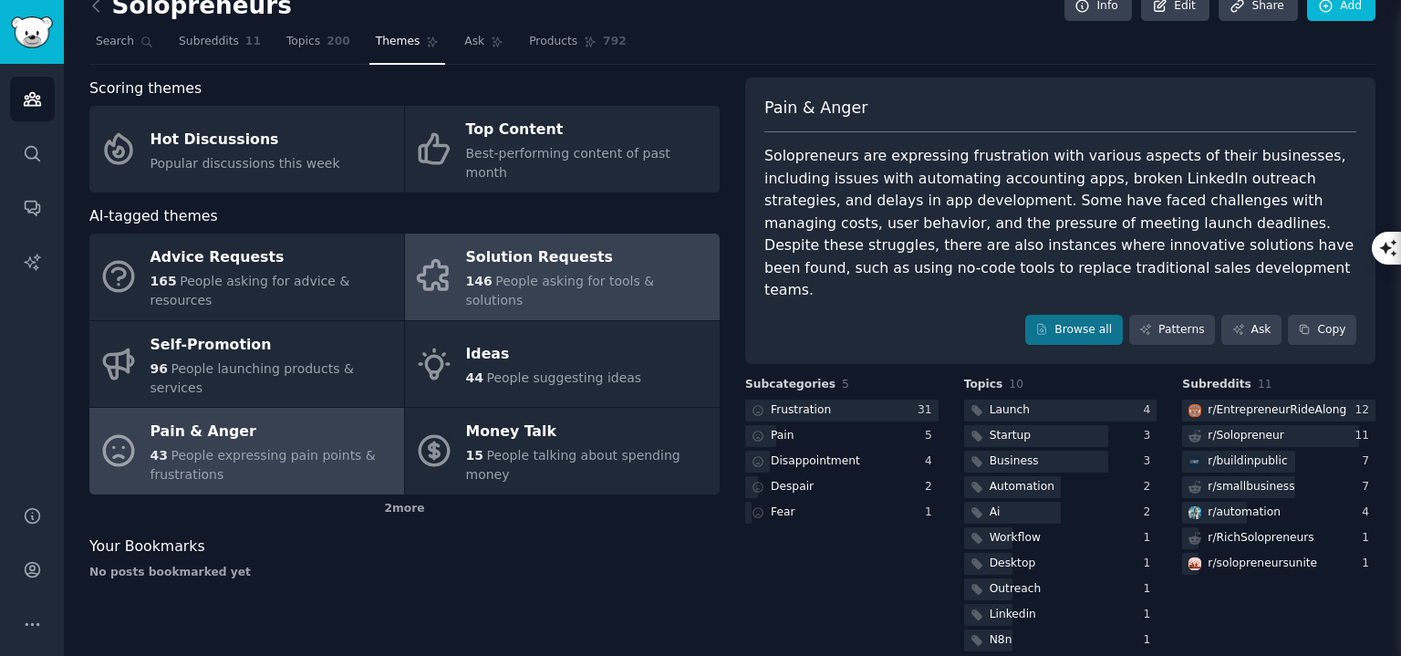
click at [511, 244] on div "Solution Requests" at bounding box center [588, 258] width 244 height 29
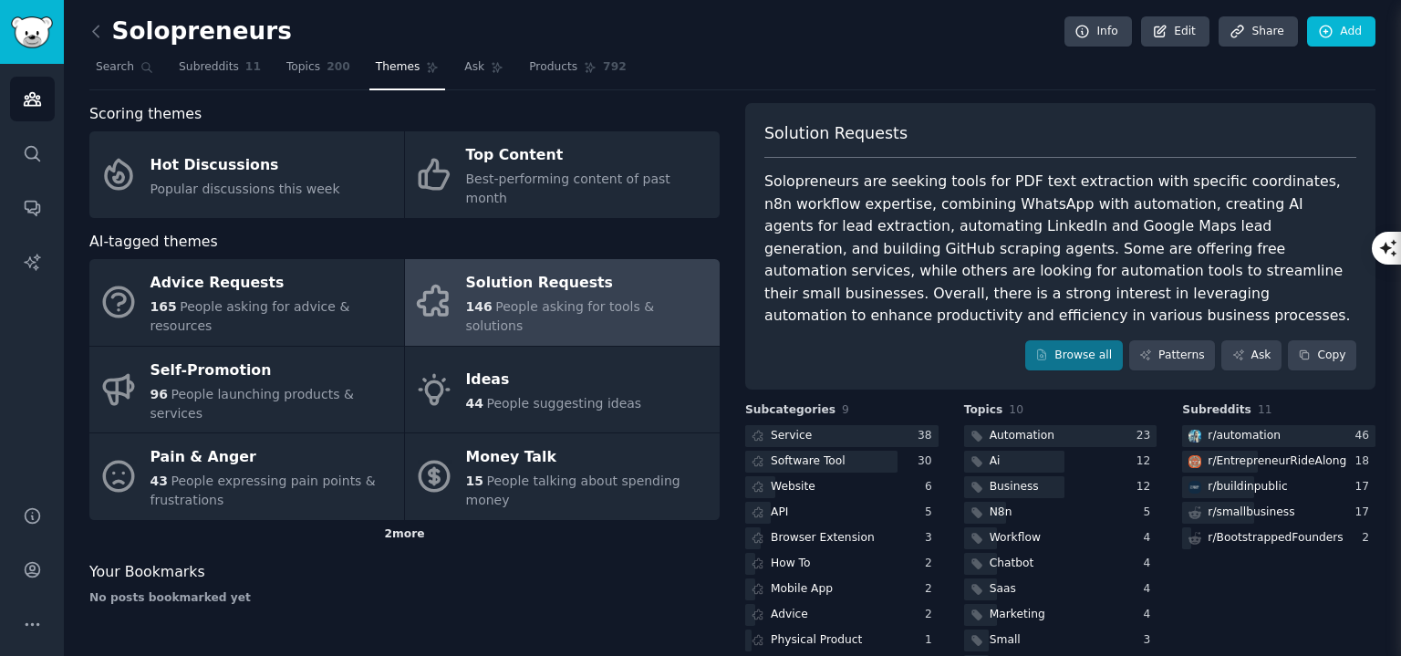
click at [393, 520] on div "2 more" at bounding box center [404, 534] width 630 height 29
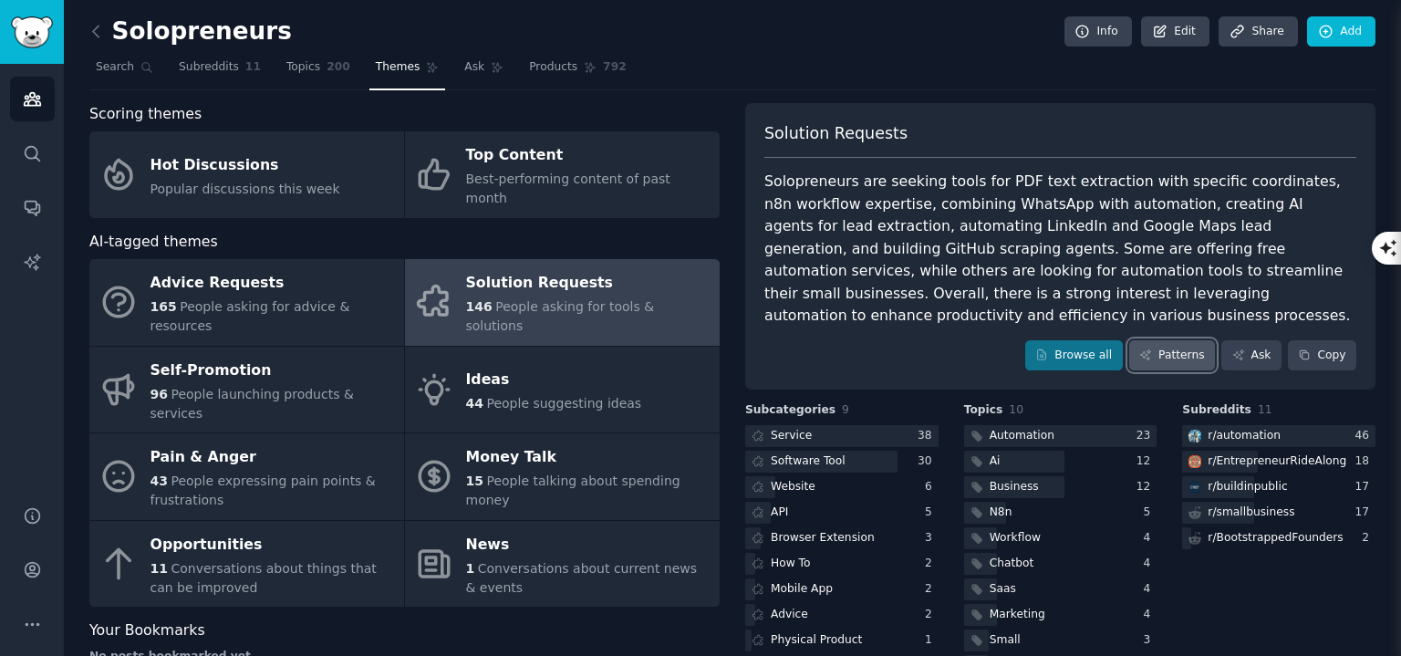
click at [1166, 340] on link "Patterns" at bounding box center [1172, 355] width 86 height 31
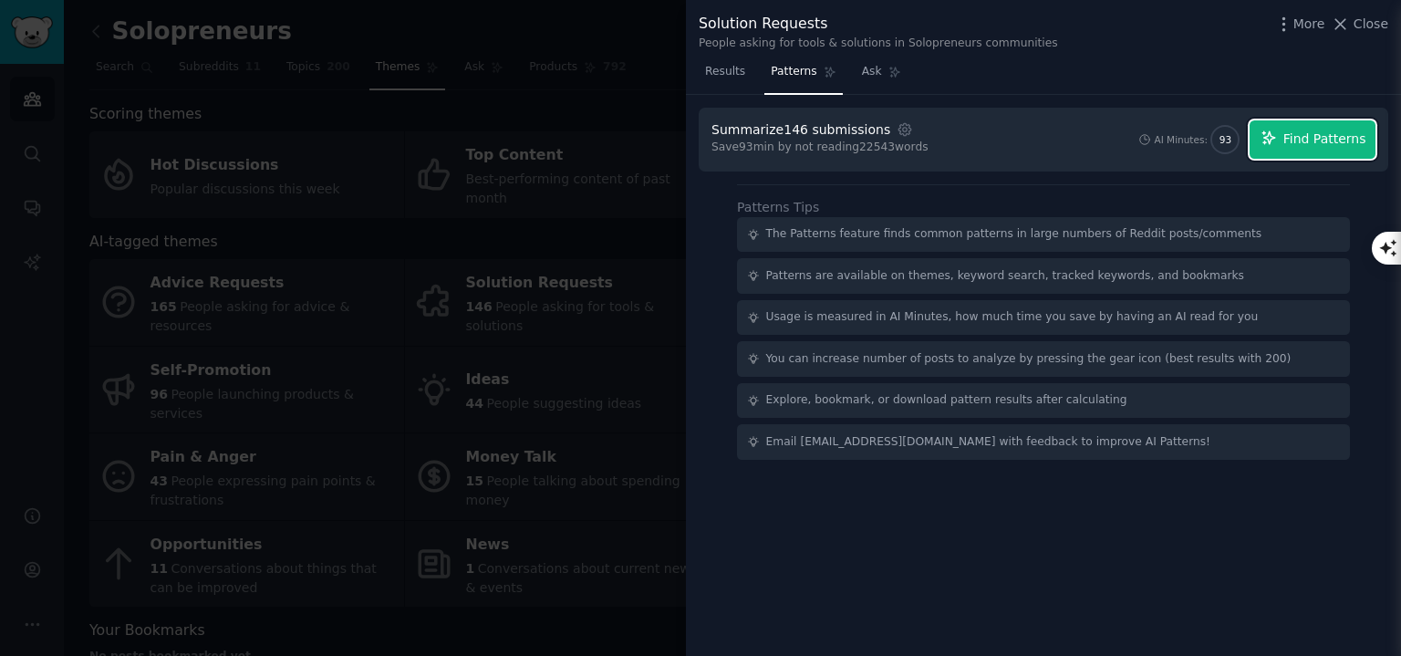
click at [1277, 143] on icon "button" at bounding box center [1269, 138] width 16 height 16
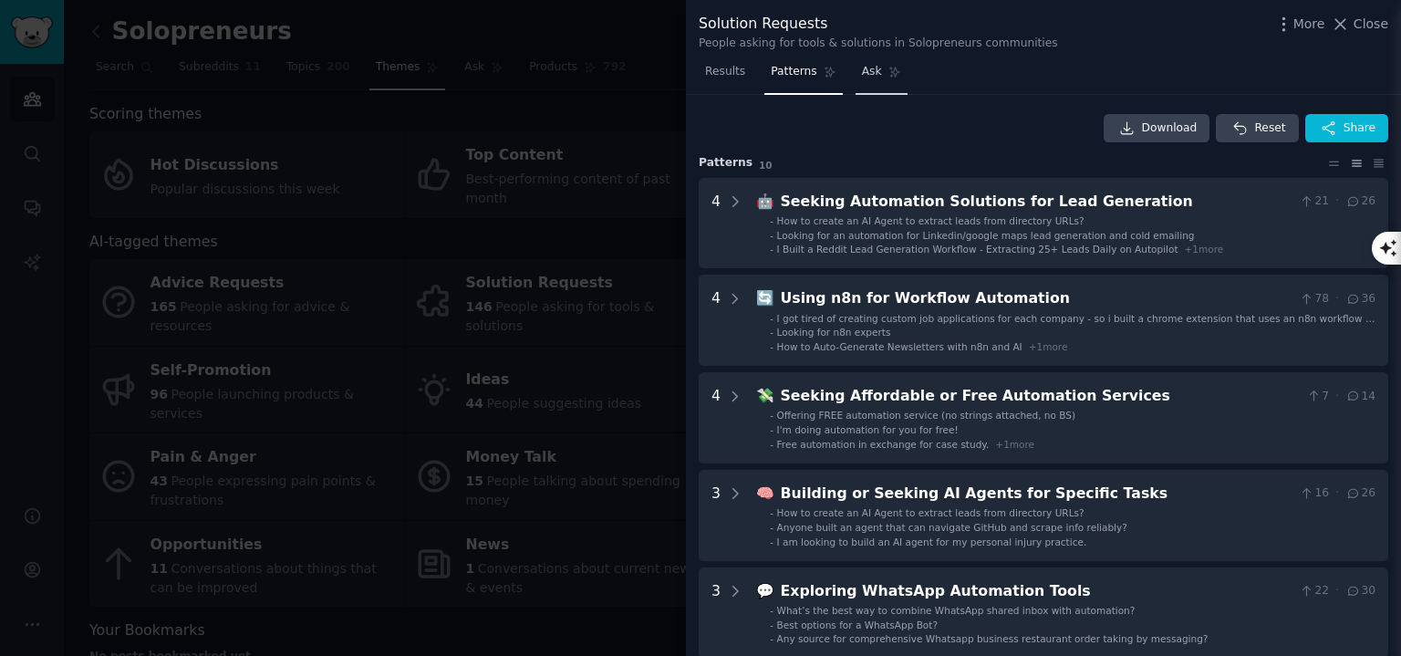
click at [888, 72] on icon at bounding box center [894, 72] width 13 height 13
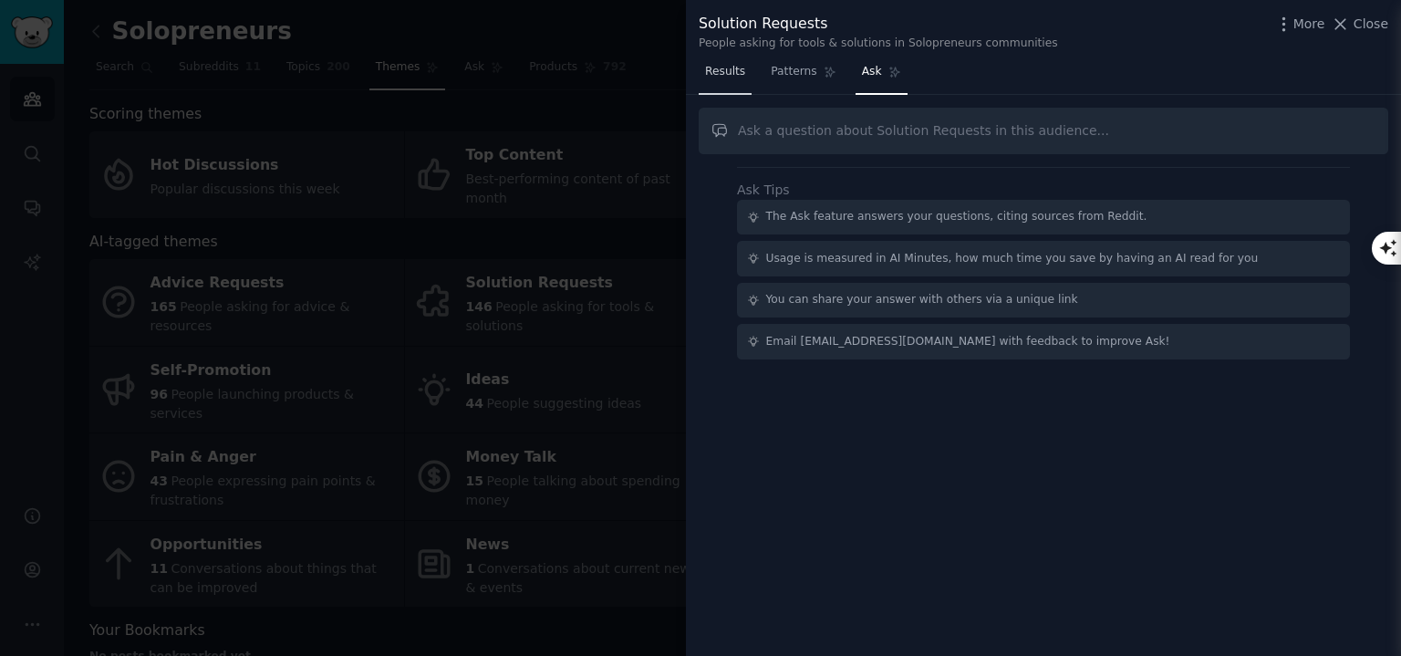
click at [728, 76] on span "Results" at bounding box center [725, 72] width 40 height 16
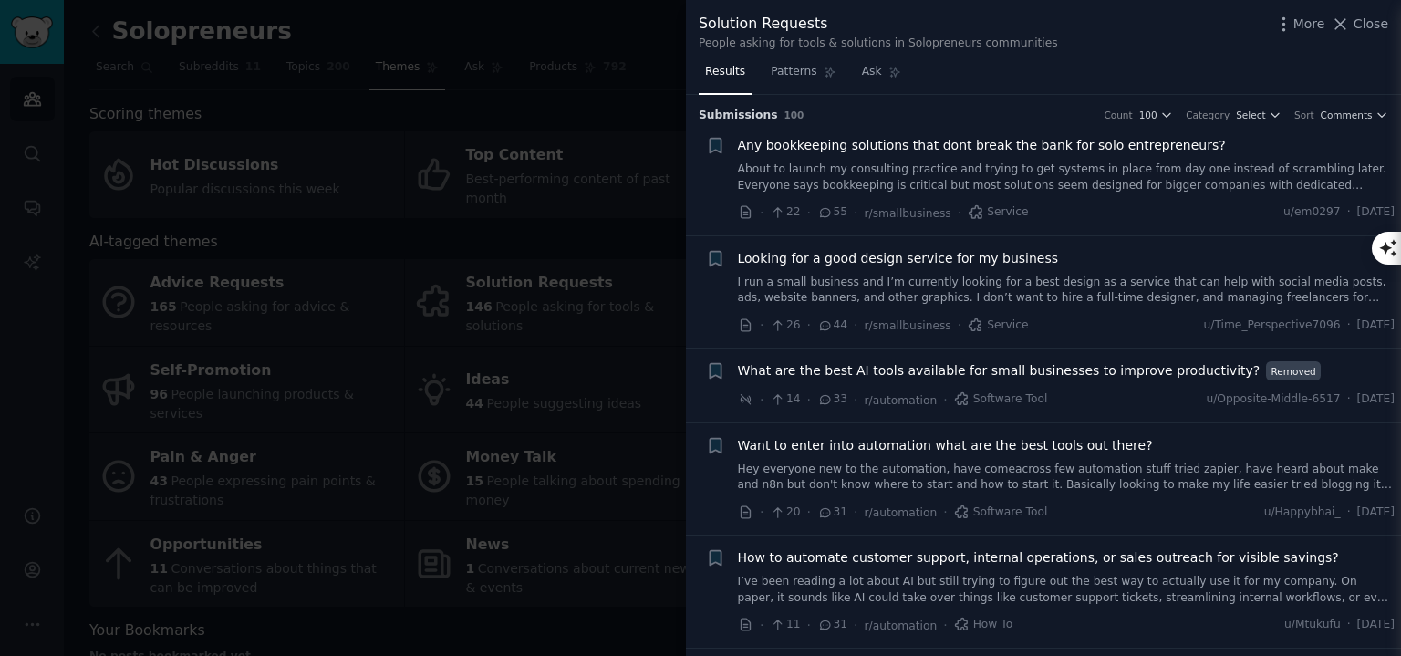
click at [586, 320] on div at bounding box center [700, 328] width 1401 height 656
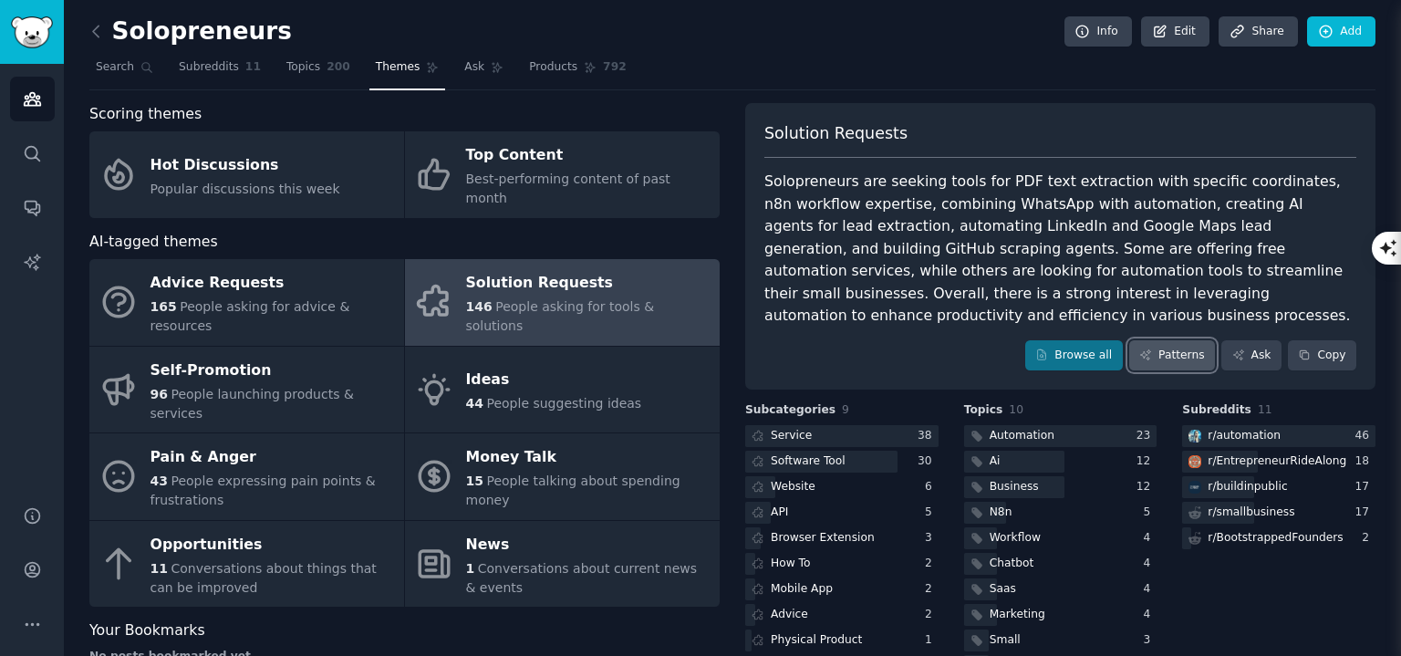
click at [1162, 340] on link "Patterns" at bounding box center [1172, 355] width 86 height 31
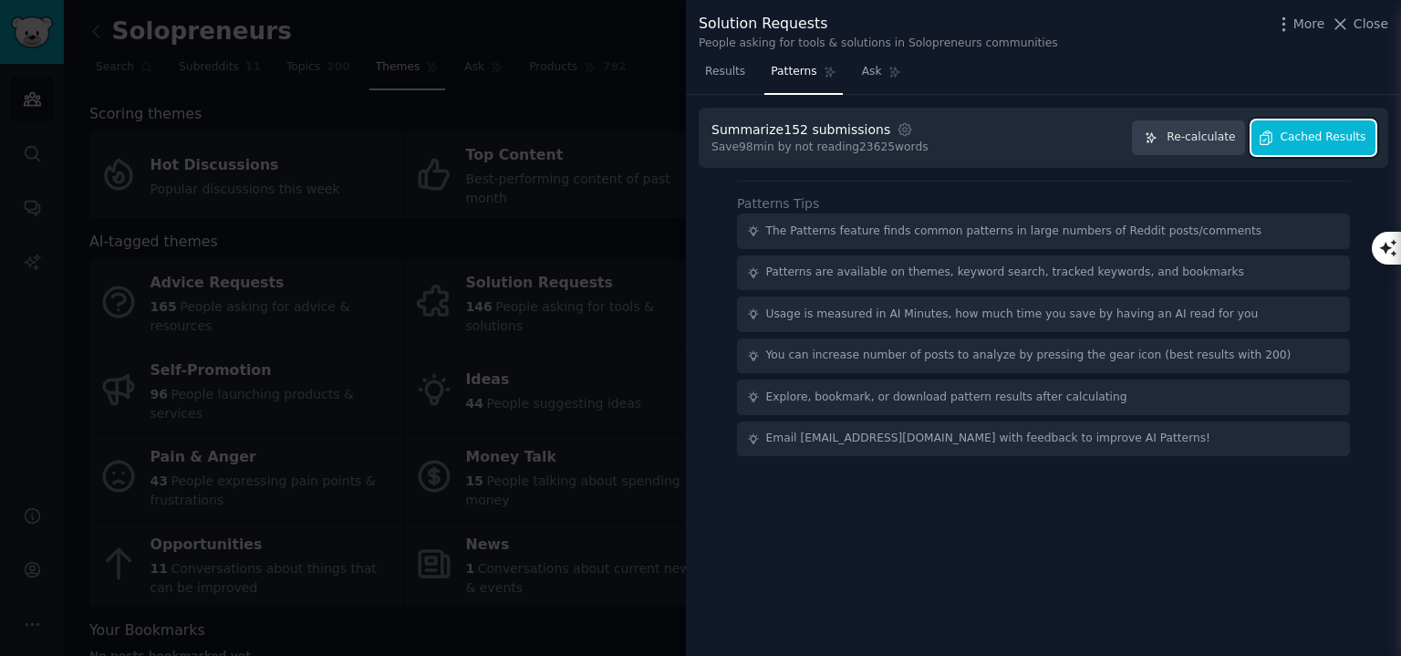
click at [1309, 144] on span "Cached Results" at bounding box center [1324, 138] width 86 height 16
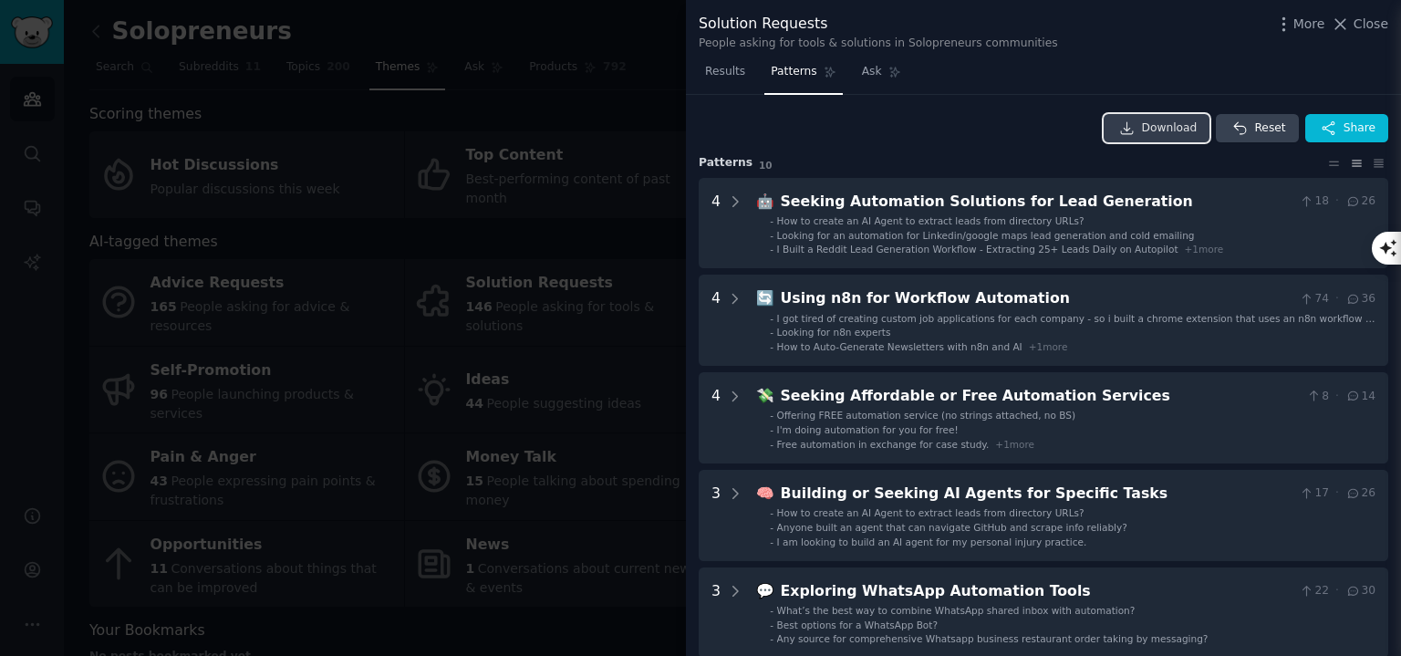
click at [1153, 125] on span "Download" at bounding box center [1170, 128] width 56 height 16
click at [961, 123] on div "Download Reset Share" at bounding box center [1044, 128] width 690 height 29
click at [657, 53] on div at bounding box center [700, 328] width 1401 height 656
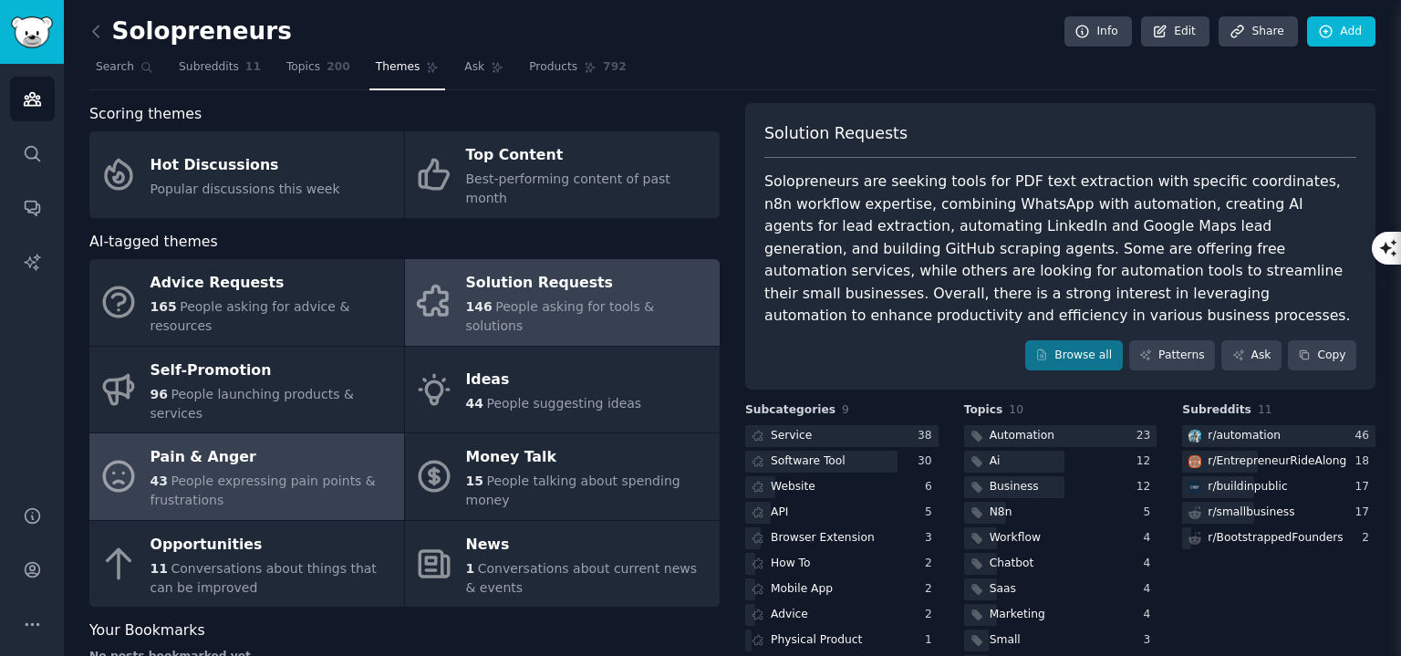
click at [249, 473] on span "People expressing pain points & frustrations" at bounding box center [263, 490] width 225 height 34
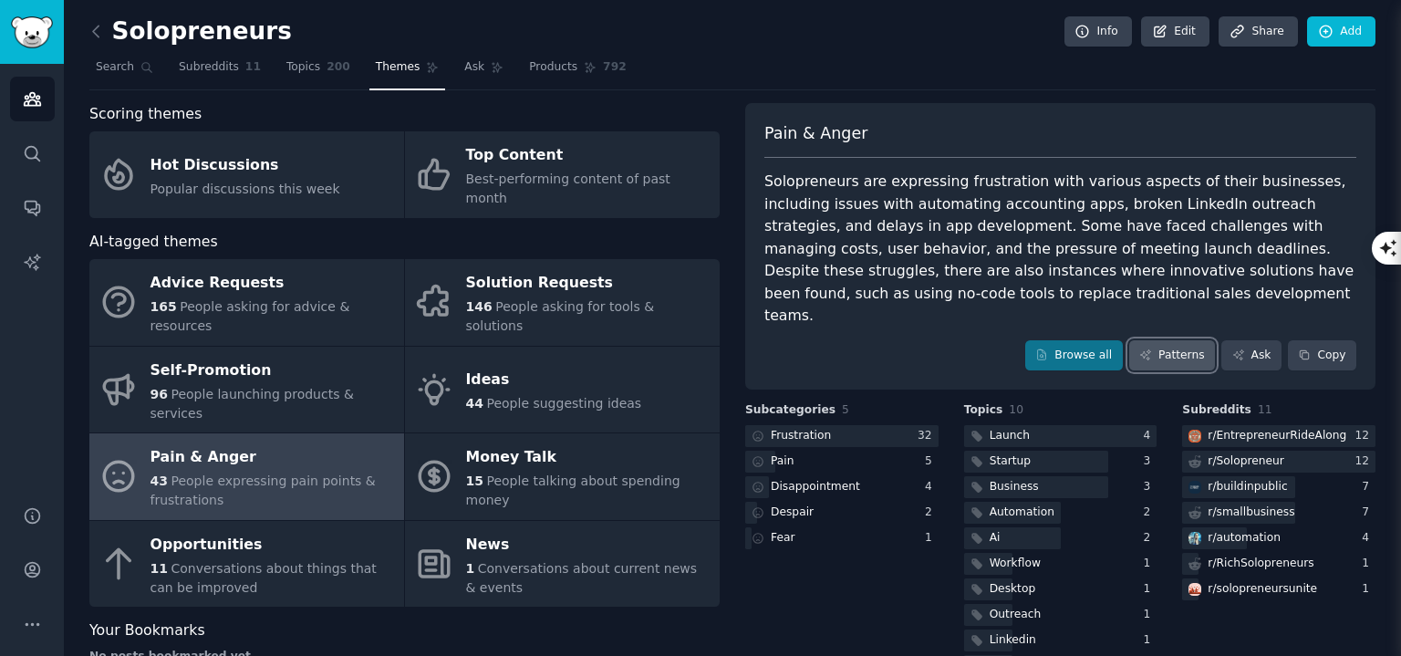
click at [1171, 340] on link "Patterns" at bounding box center [1172, 355] width 86 height 31
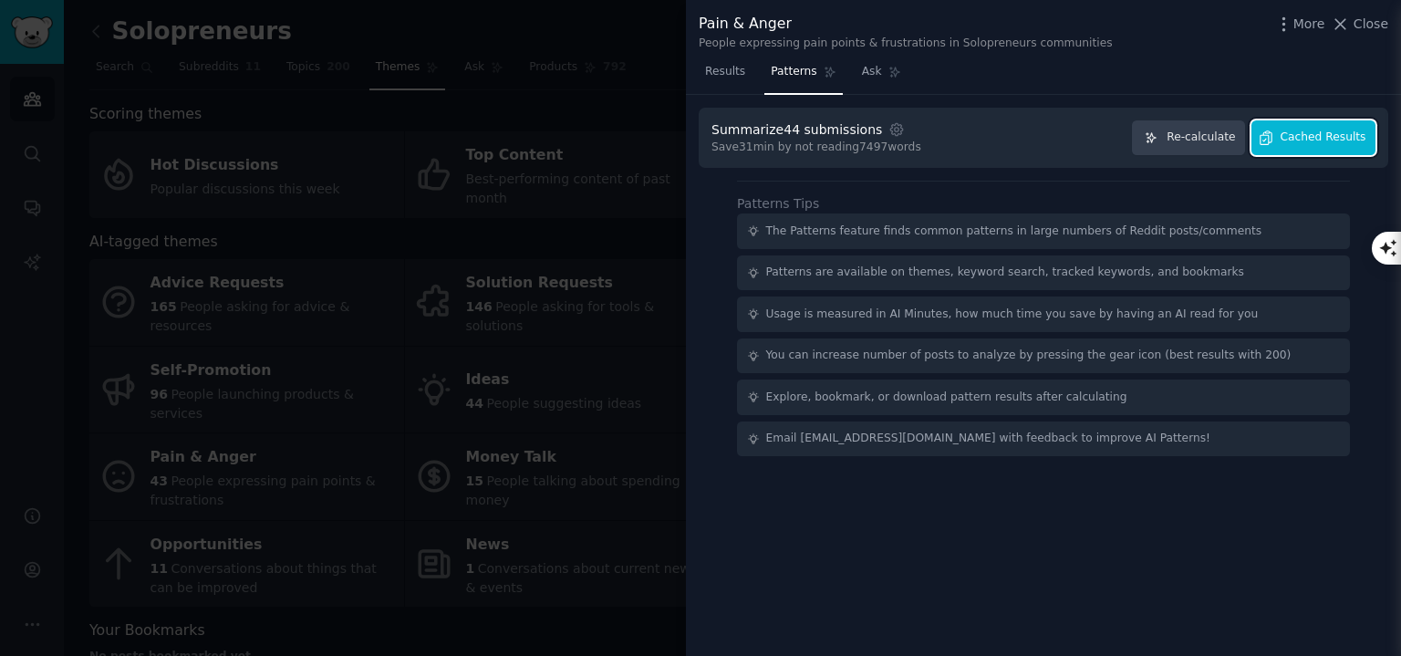
click at [1306, 132] on span "Cached Results" at bounding box center [1324, 138] width 86 height 16
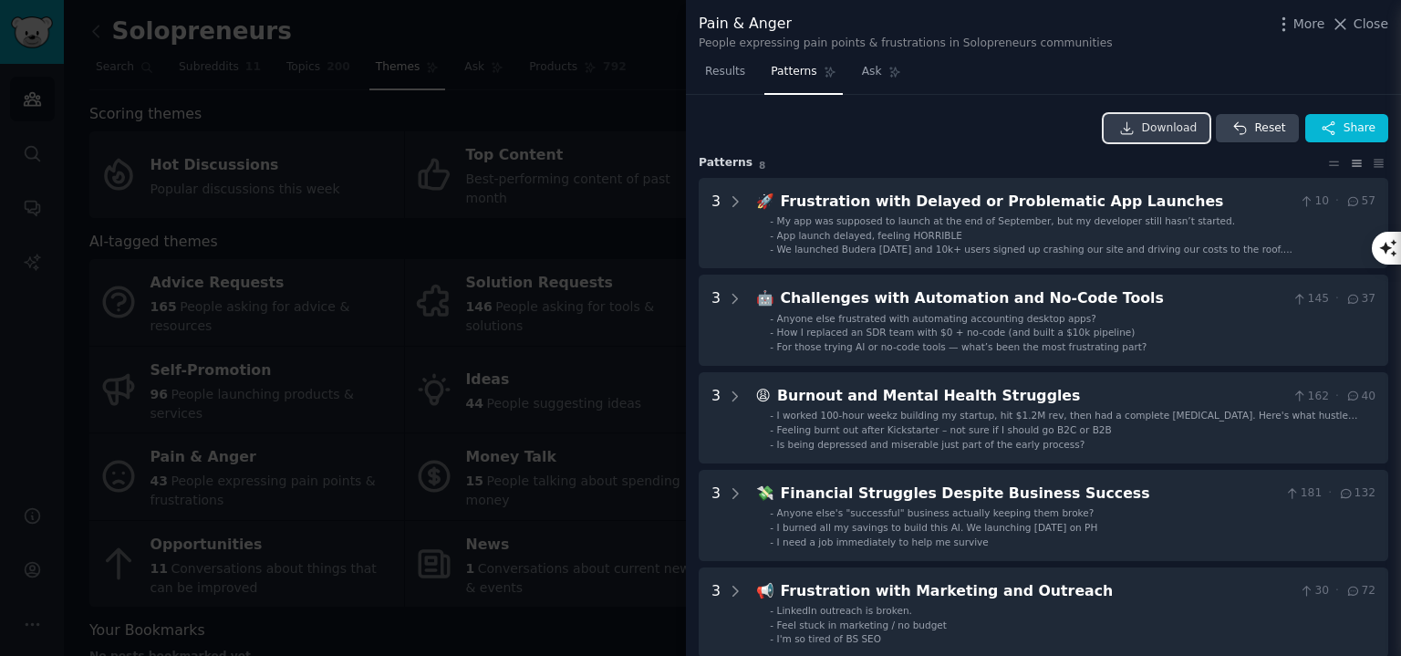
click at [1164, 129] on span "Download" at bounding box center [1170, 128] width 56 height 16
click at [981, 109] on div "Download Reset Share Pattern s 8 3 🚀 Frustration with Delayed or Problematic Ap…" at bounding box center [1043, 376] width 715 height 562
click at [551, 131] on div at bounding box center [700, 328] width 1401 height 656
